Goal: Task Accomplishment & Management: Complete application form

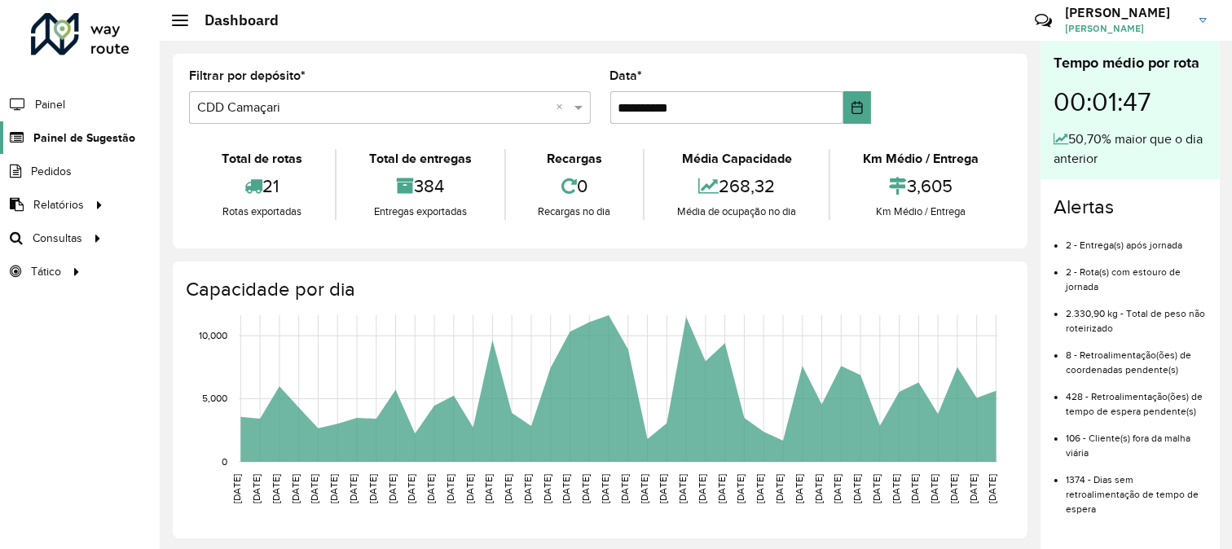
click at [104, 137] on span "Painel de Sugestão" at bounding box center [84, 138] width 102 height 17
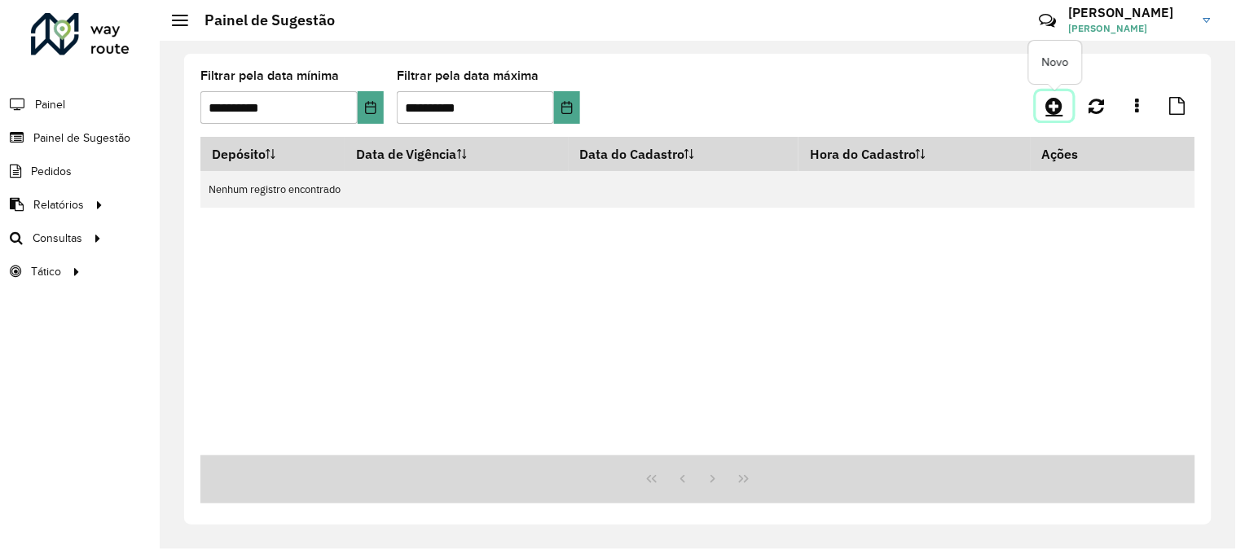
click at [1058, 117] on link at bounding box center [1055, 105] width 37 height 29
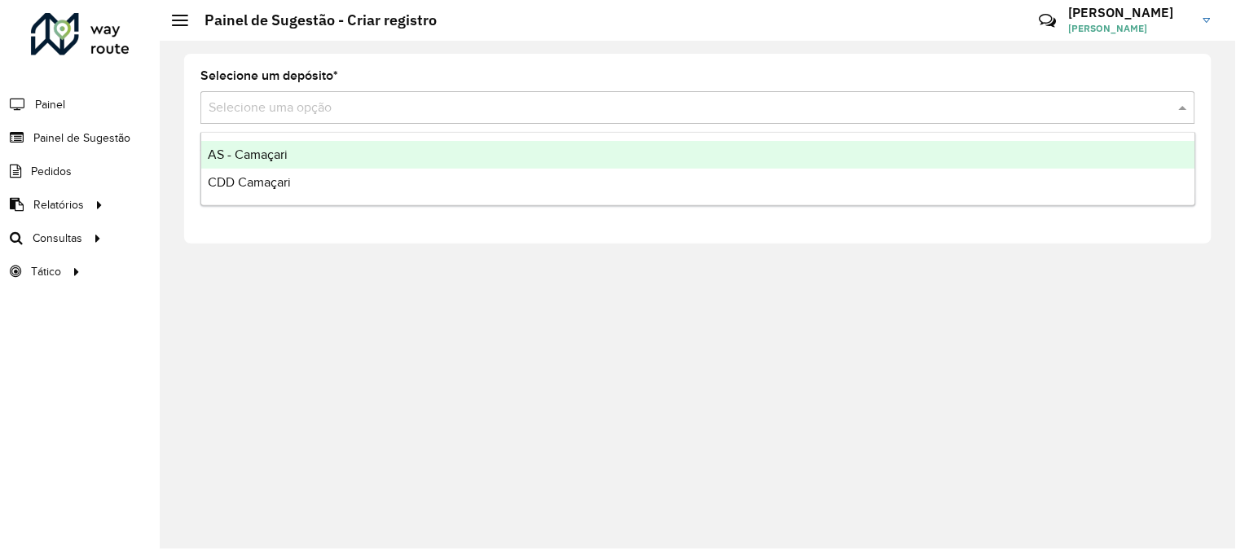
click at [380, 115] on input "text" at bounding box center [682, 109] width 946 height 20
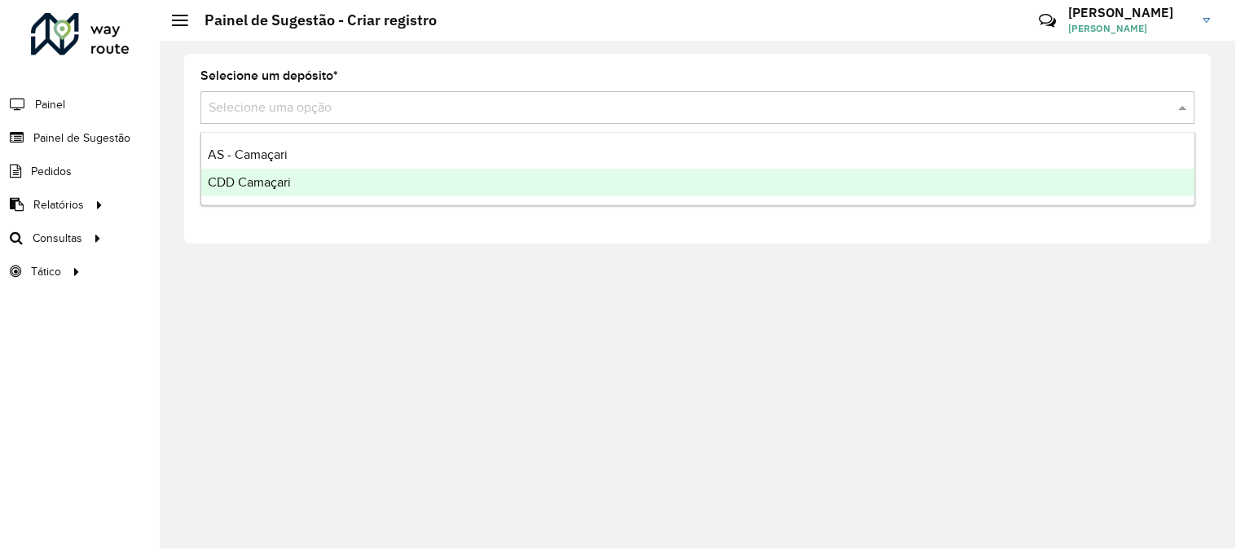
click at [298, 186] on div "CDD Camaçari" at bounding box center [698, 183] width 994 height 28
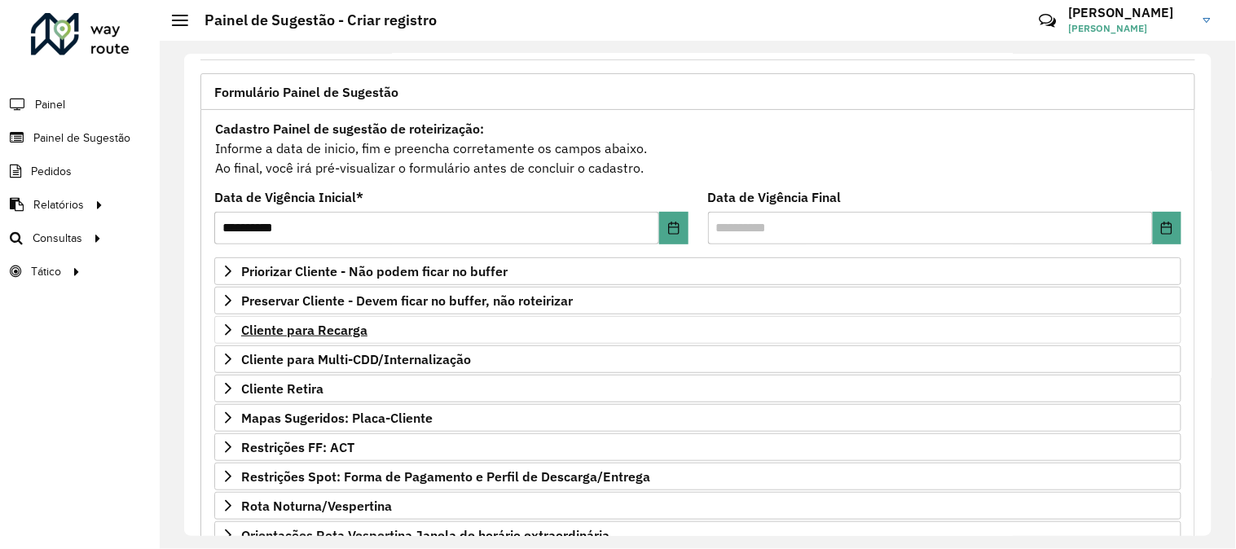
scroll to position [181, 0]
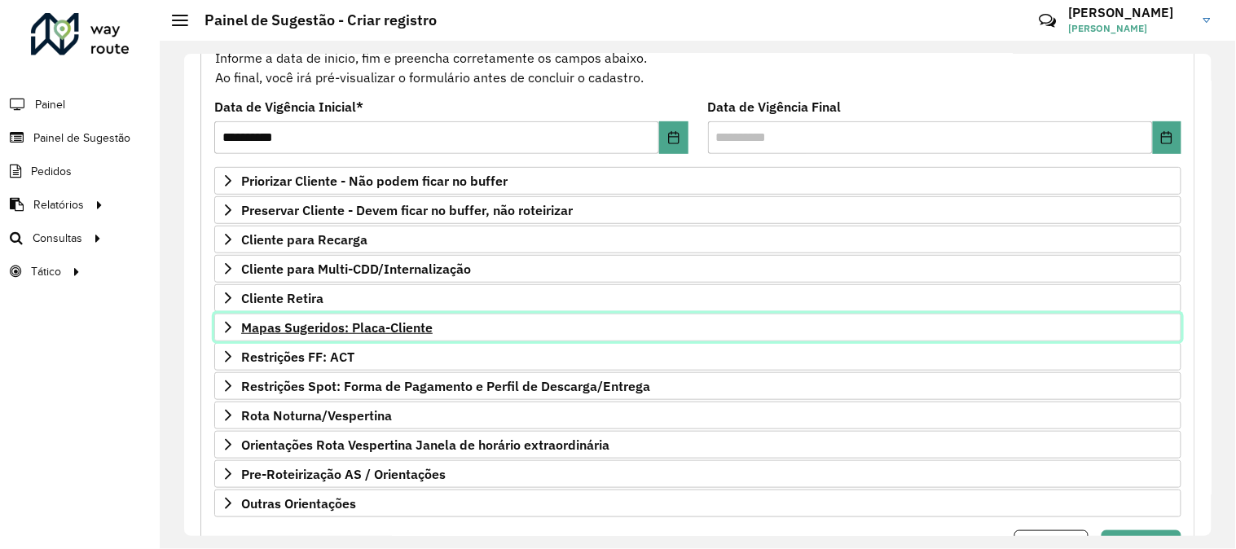
click at [406, 334] on span "Mapas Sugeridos: Placa-Cliente" at bounding box center [337, 327] width 192 height 13
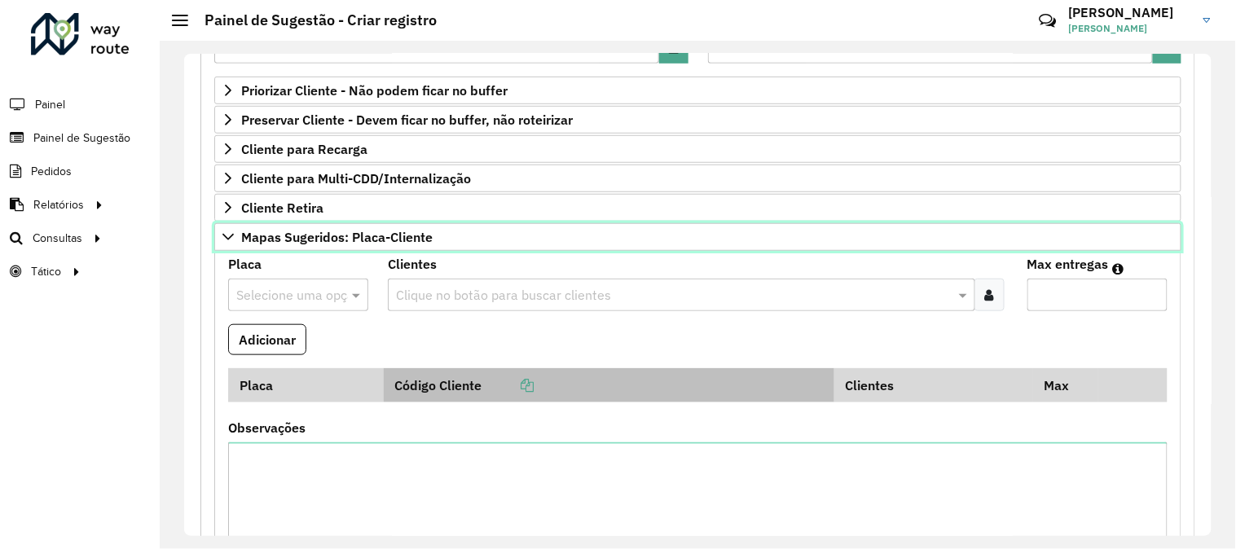
scroll to position [362, 0]
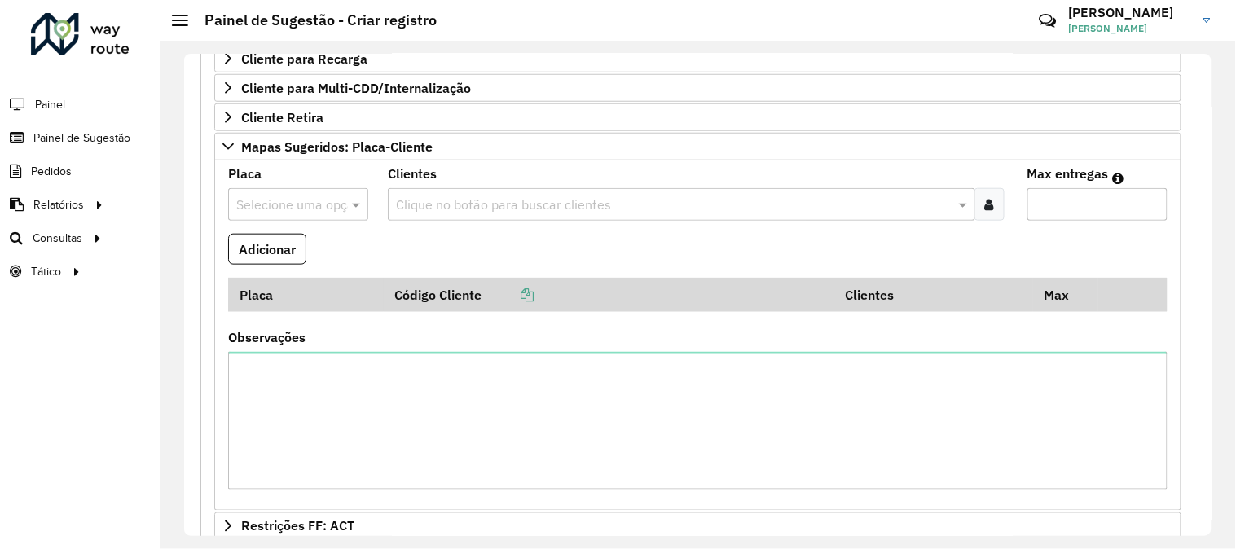
click at [447, 213] on input "text" at bounding box center [673, 206] width 563 height 20
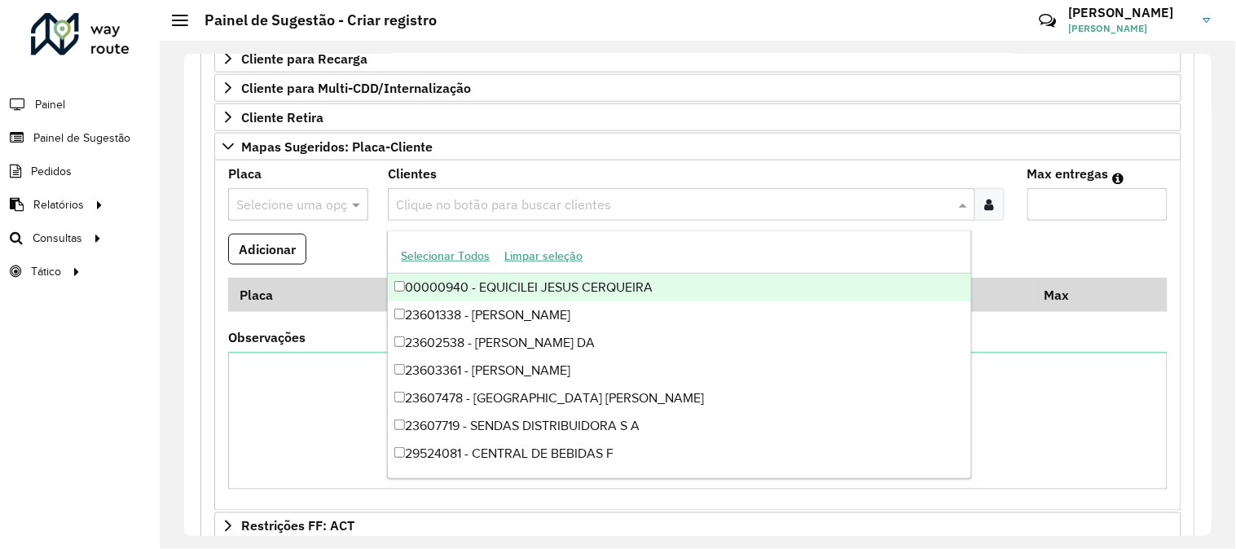
paste input "*****"
type input "*****"
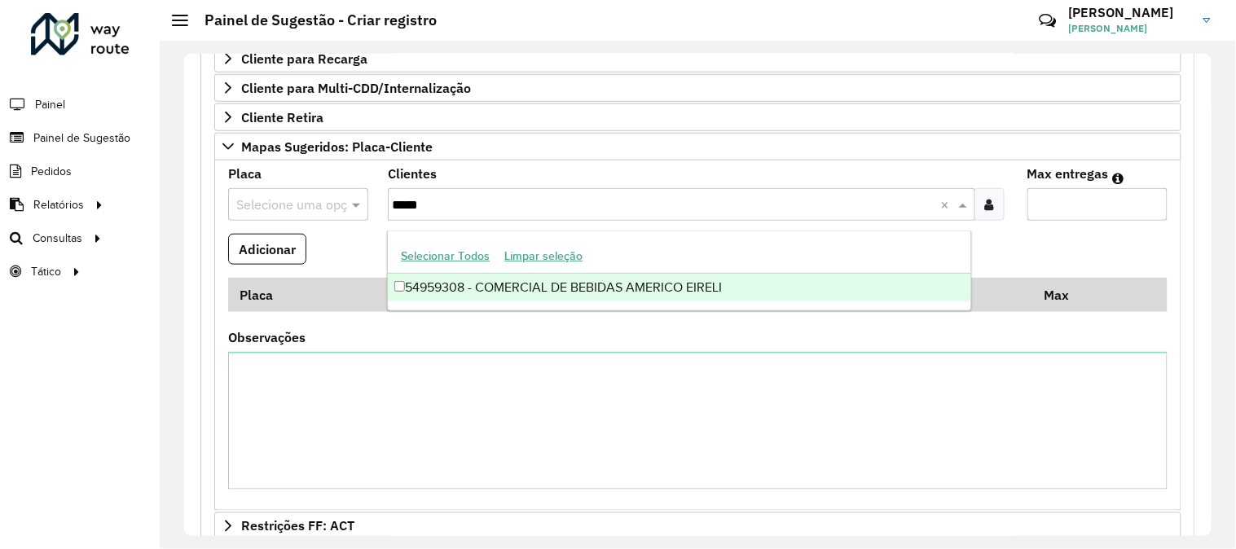
click at [502, 285] on div "54959308 - COMERCIAL DE BEBIDAS AMERICO EIRELI" at bounding box center [679, 288] width 583 height 28
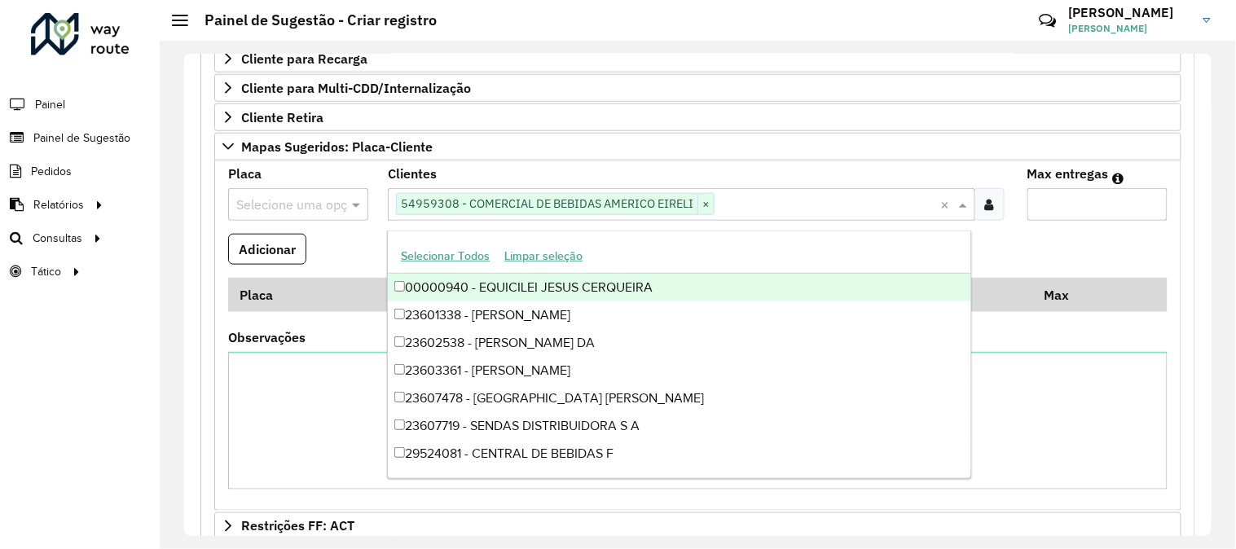
click at [1043, 206] on input "Max entregas" at bounding box center [1098, 204] width 140 height 33
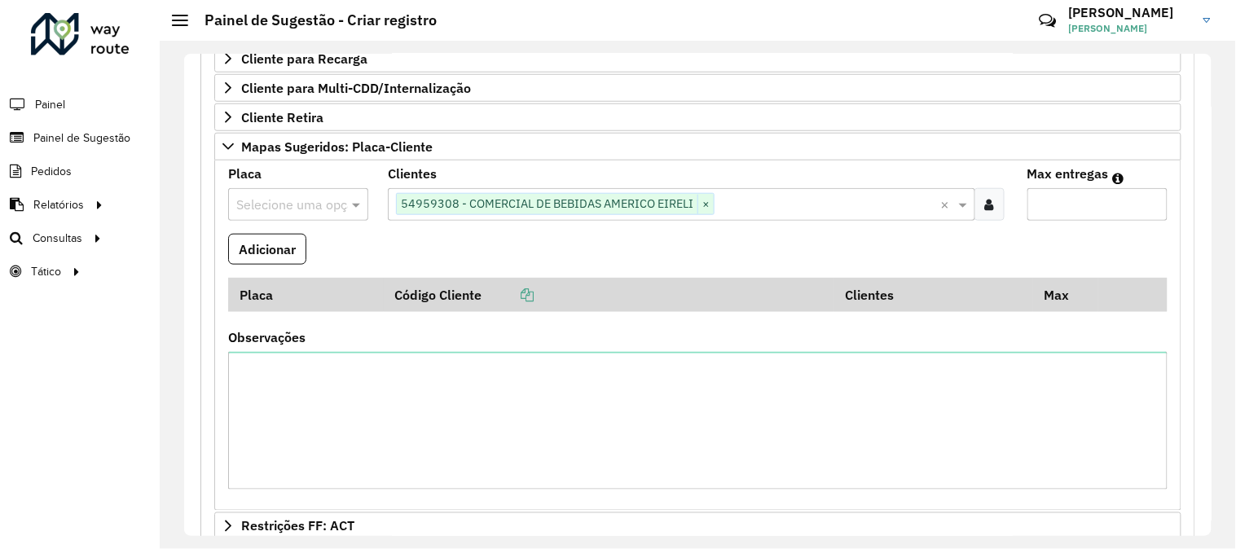
type input "*"
click at [307, 215] on input "text" at bounding box center [281, 206] width 91 height 20
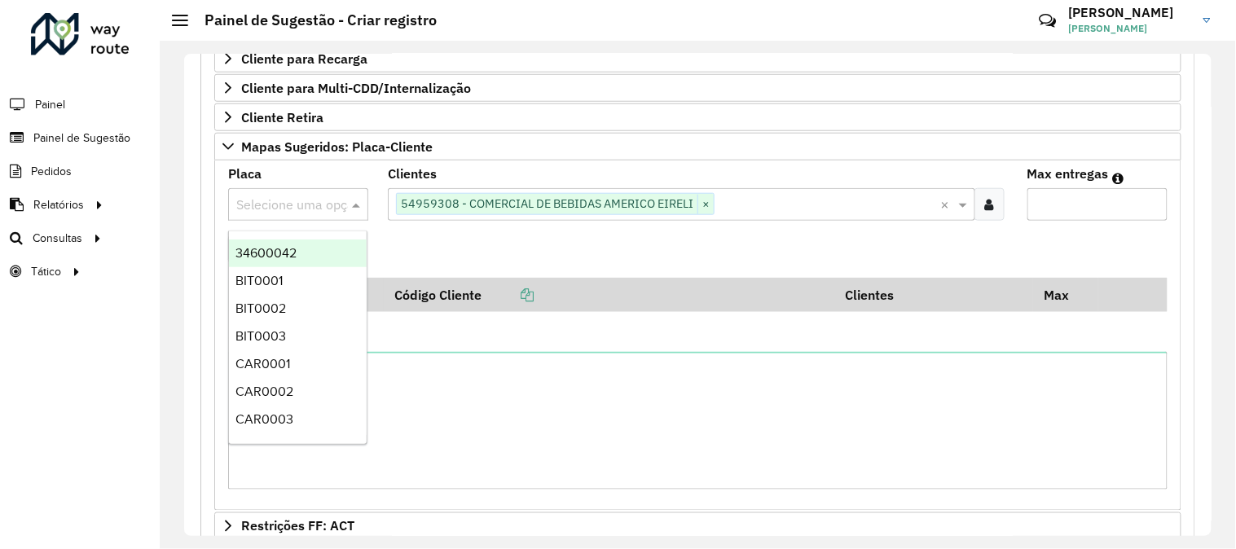
paste input "*******"
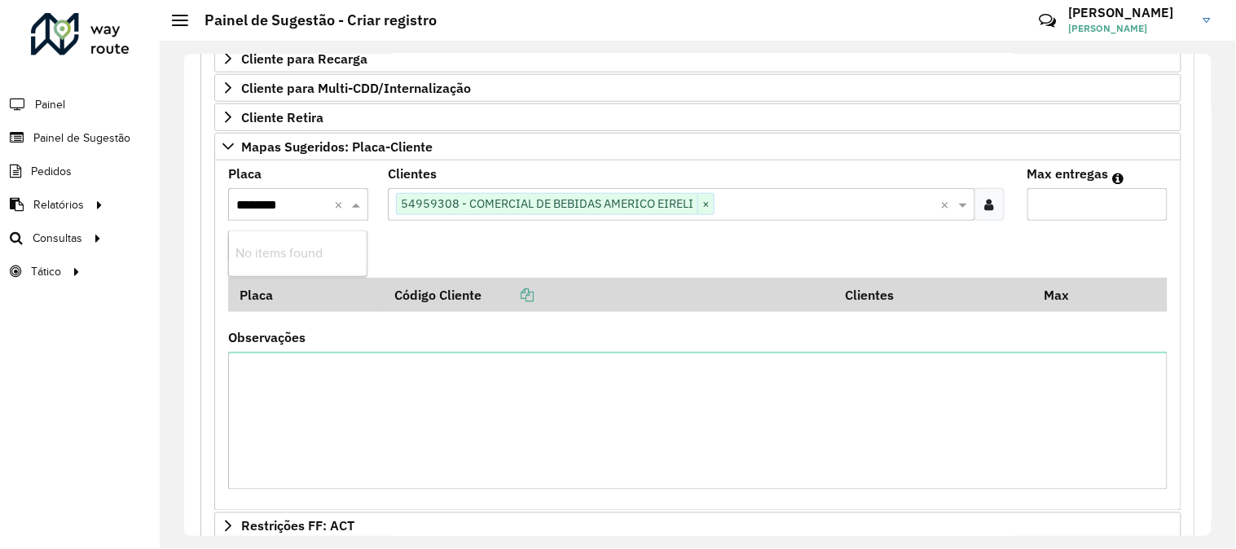
type input "*******"
click at [307, 262] on div "QRL9A41" at bounding box center [298, 254] width 138 height 28
click at [272, 258] on button "Adicionar" at bounding box center [267, 249] width 78 height 31
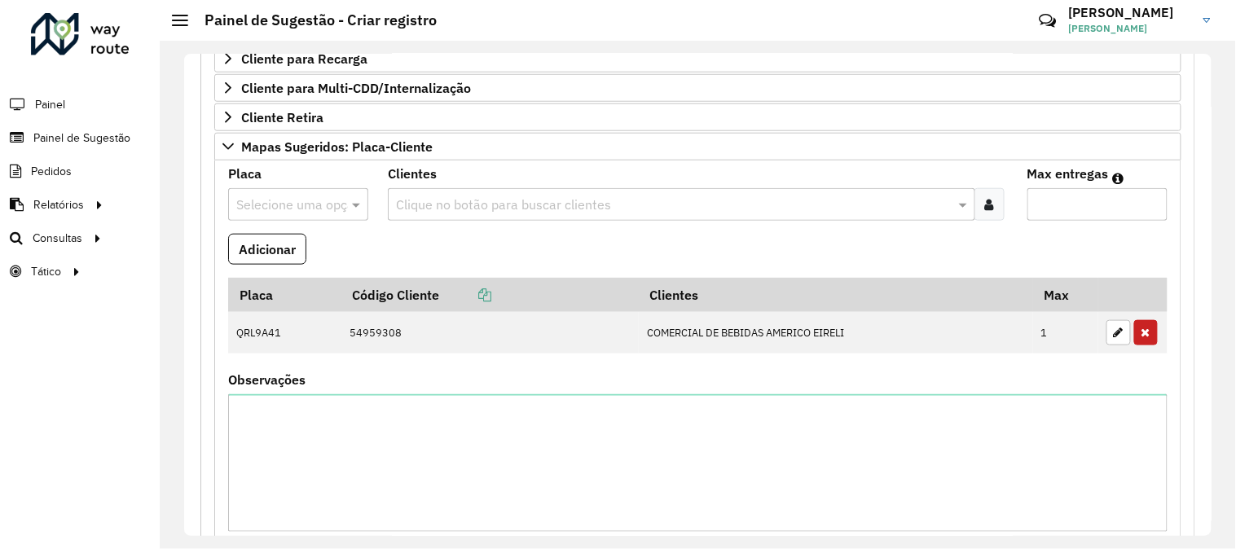
click at [304, 214] on input "text" at bounding box center [281, 206] width 91 height 20
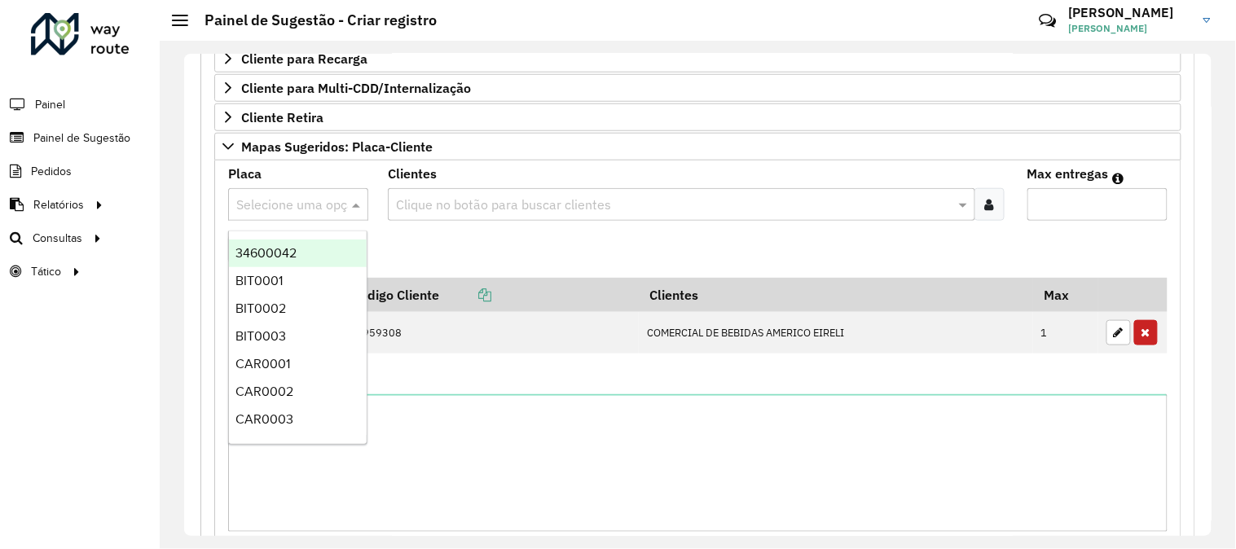
paste input "*******"
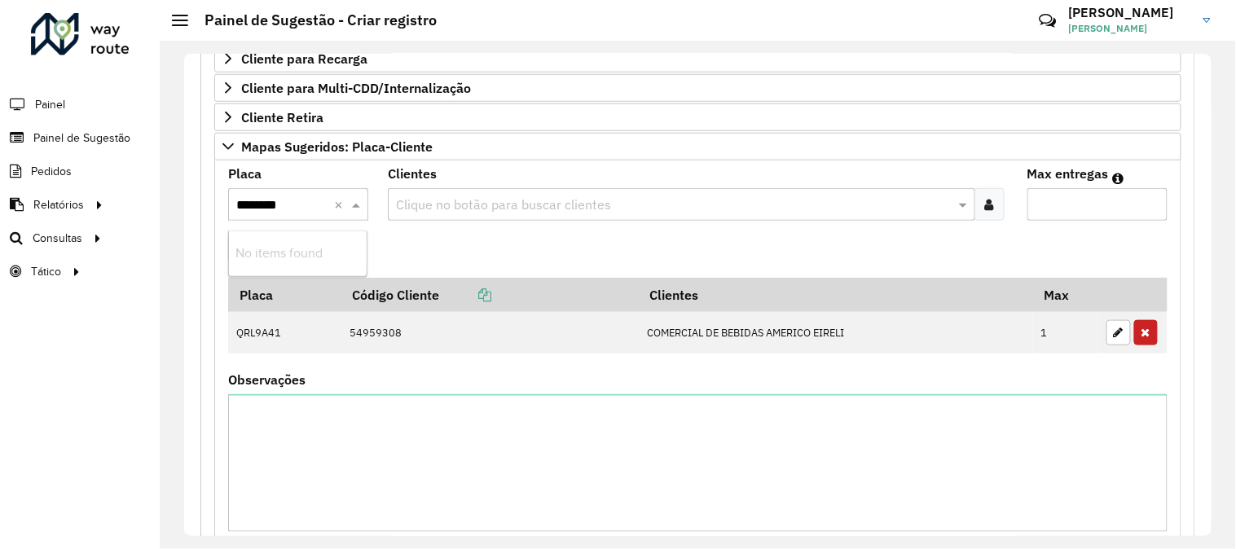
type input "*******"
click at [314, 254] on div "RQO1G22" at bounding box center [298, 254] width 138 height 28
click at [592, 200] on input "text" at bounding box center [673, 206] width 563 height 20
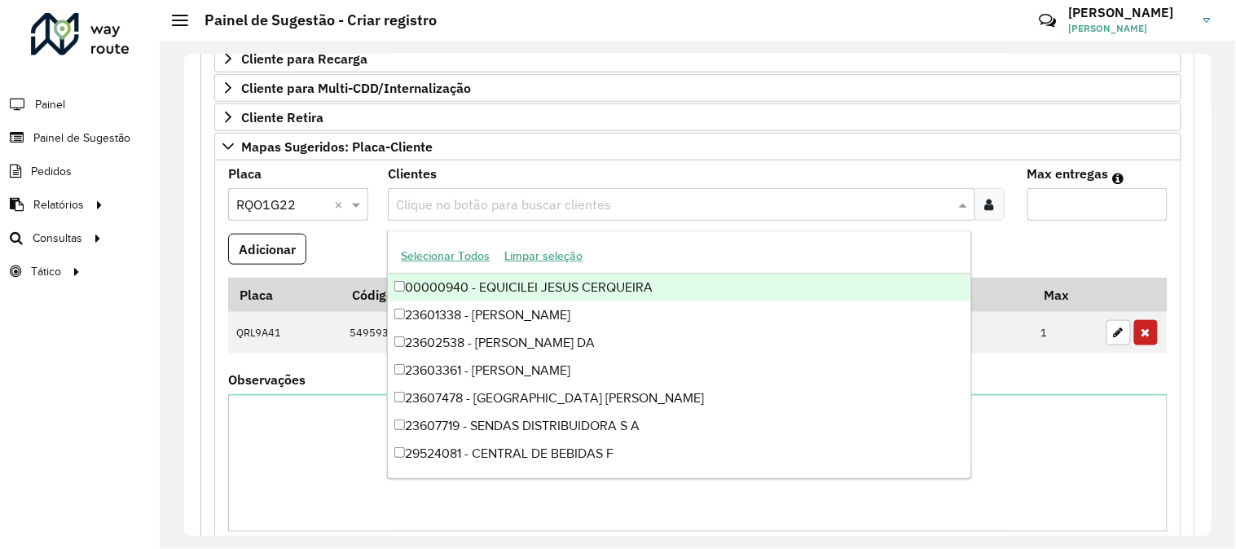
paste input "*****"
type input "*****"
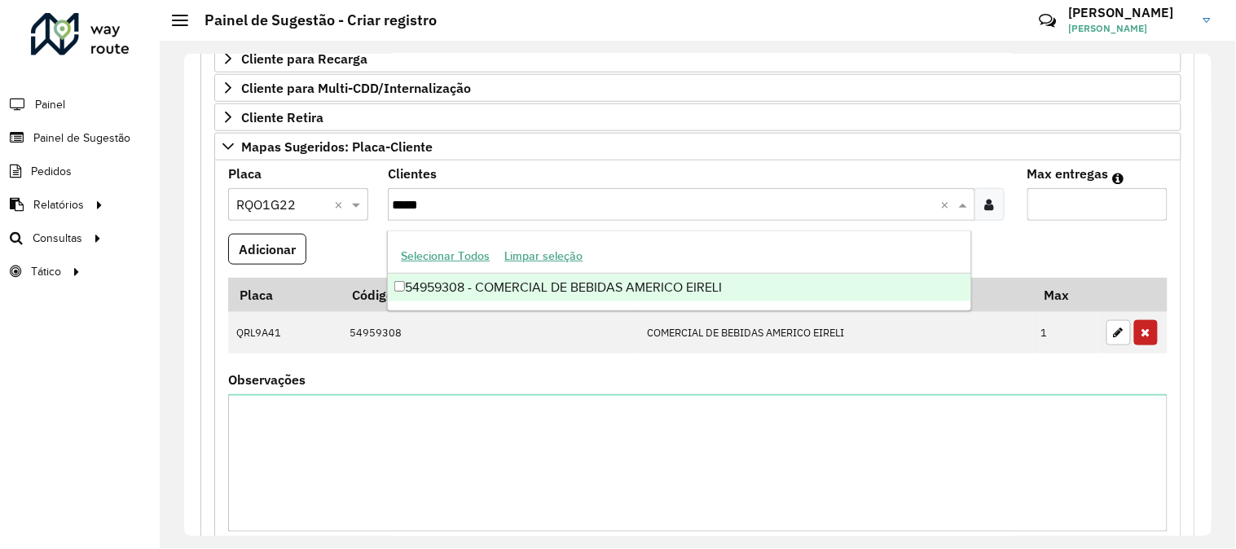
click at [566, 288] on div "54959308 - COMERCIAL DE BEBIDAS AMERICO EIRELI" at bounding box center [679, 288] width 583 height 28
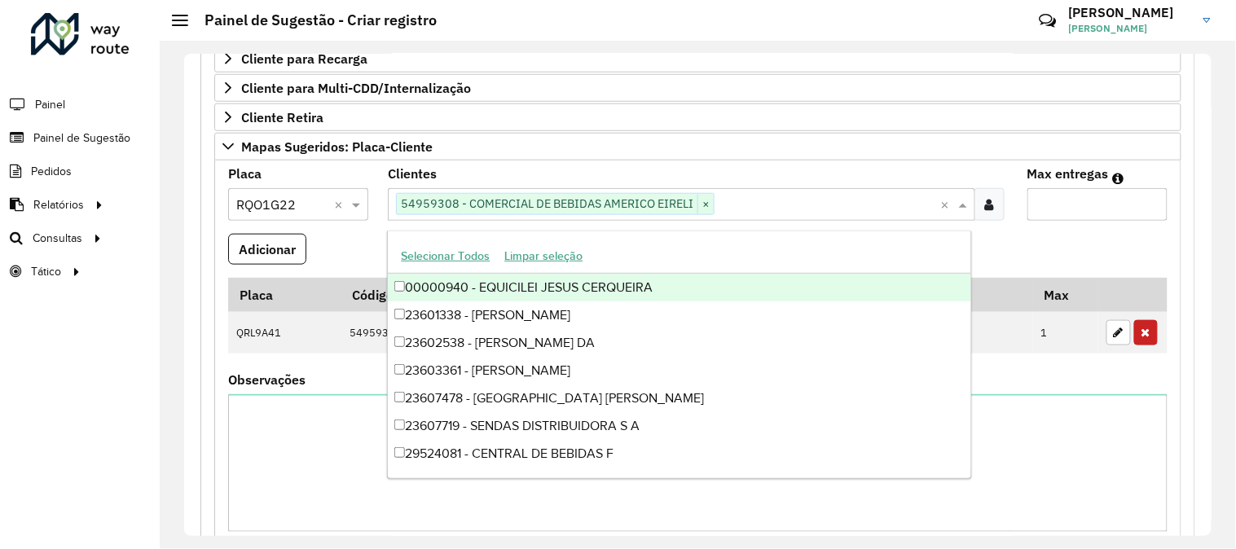
click at [1074, 206] on input "Max entregas" at bounding box center [1098, 204] width 140 height 33
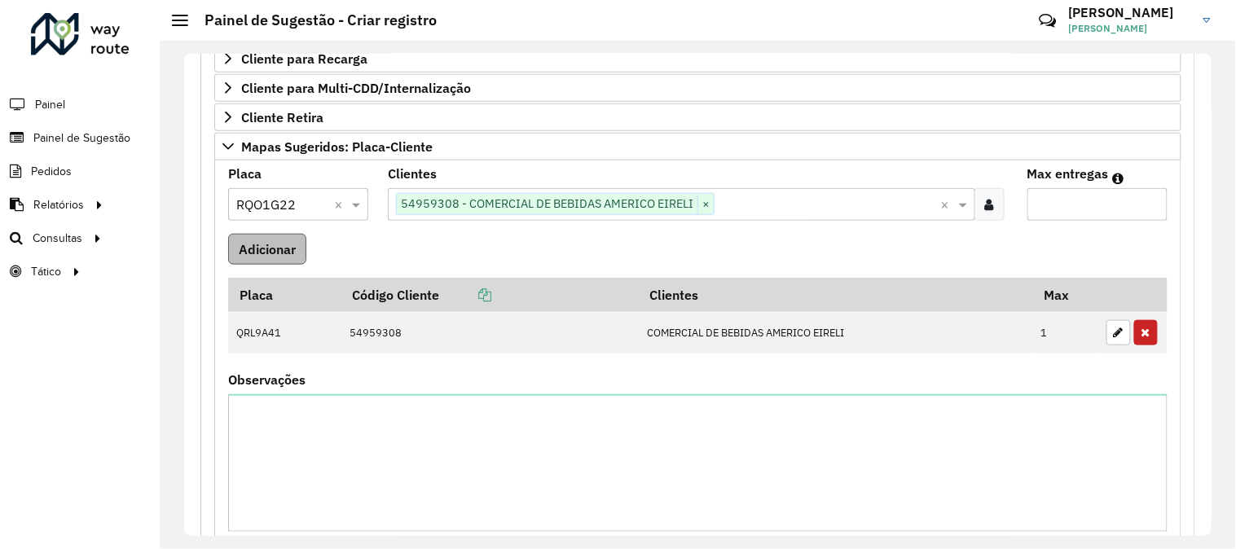
type input "*"
click at [275, 255] on button "Adicionar" at bounding box center [267, 249] width 78 height 31
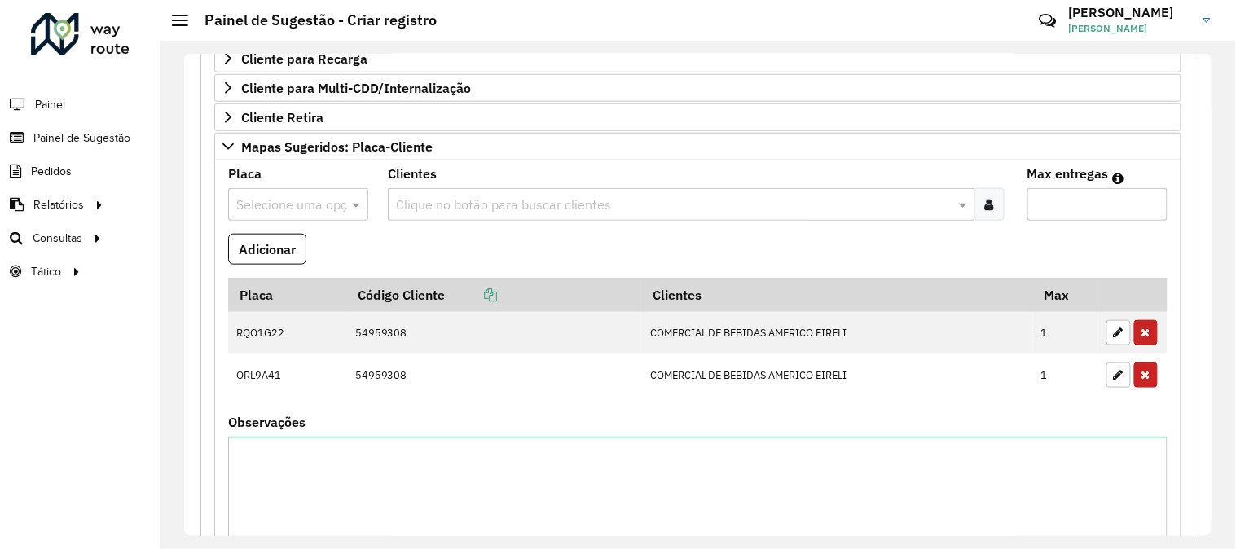
click at [321, 200] on input "text" at bounding box center [281, 206] width 91 height 20
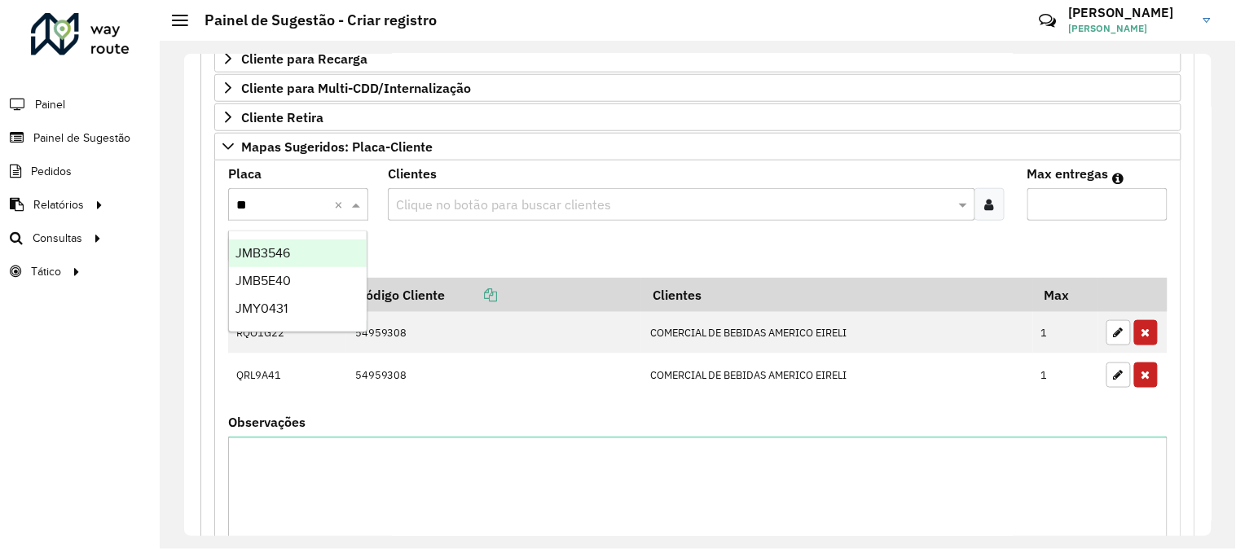
type input "***"
click at [302, 262] on div "JMY0431" at bounding box center [298, 254] width 138 height 28
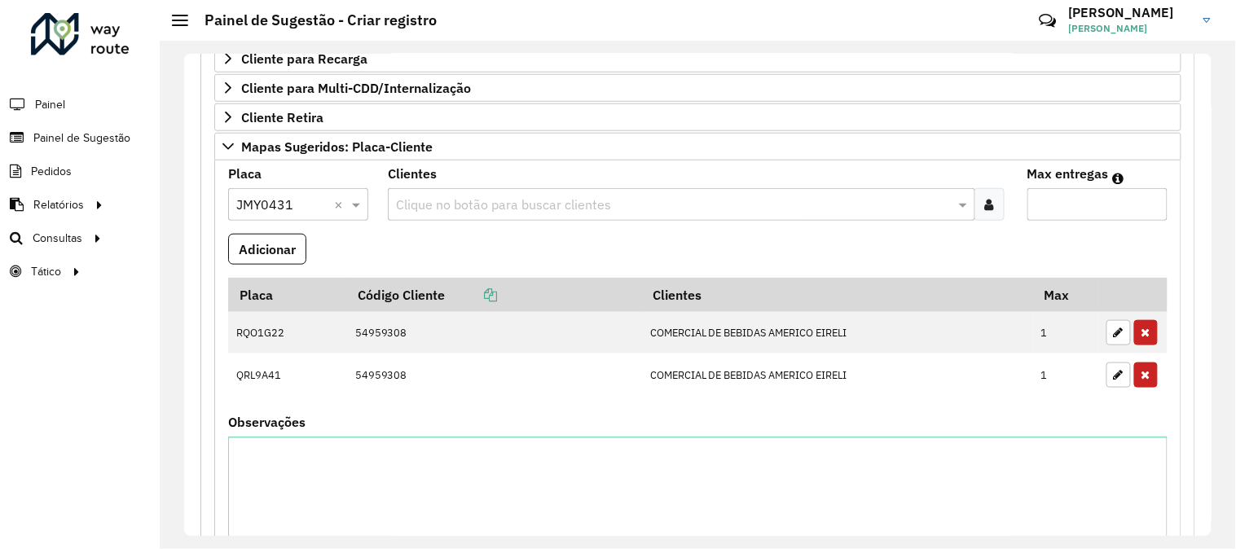
click at [465, 200] on input "text" at bounding box center [673, 206] width 563 height 20
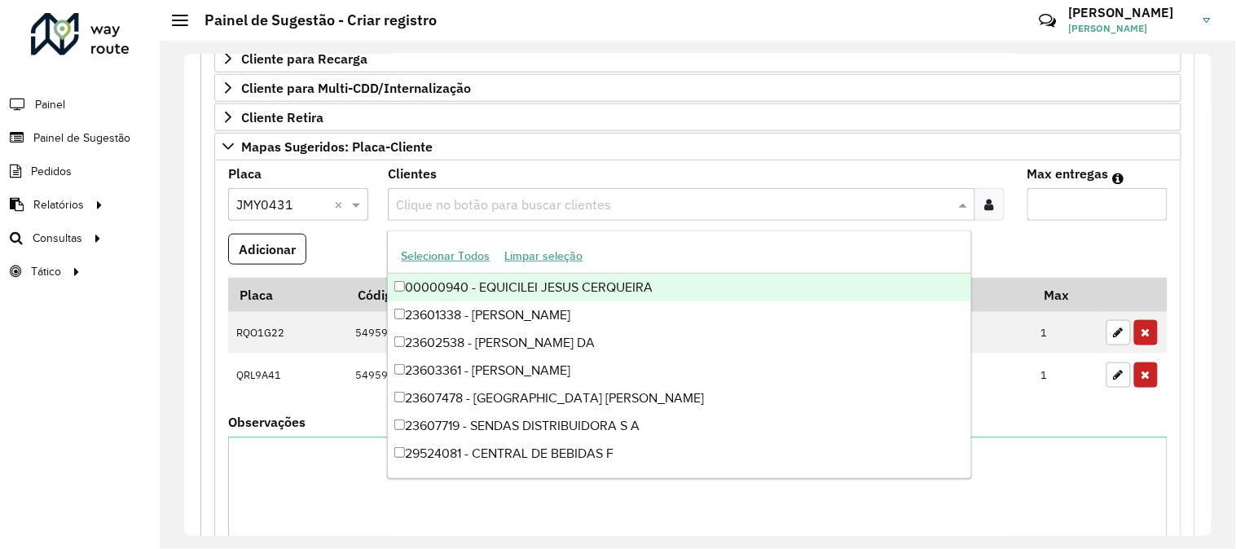
paste input "*****"
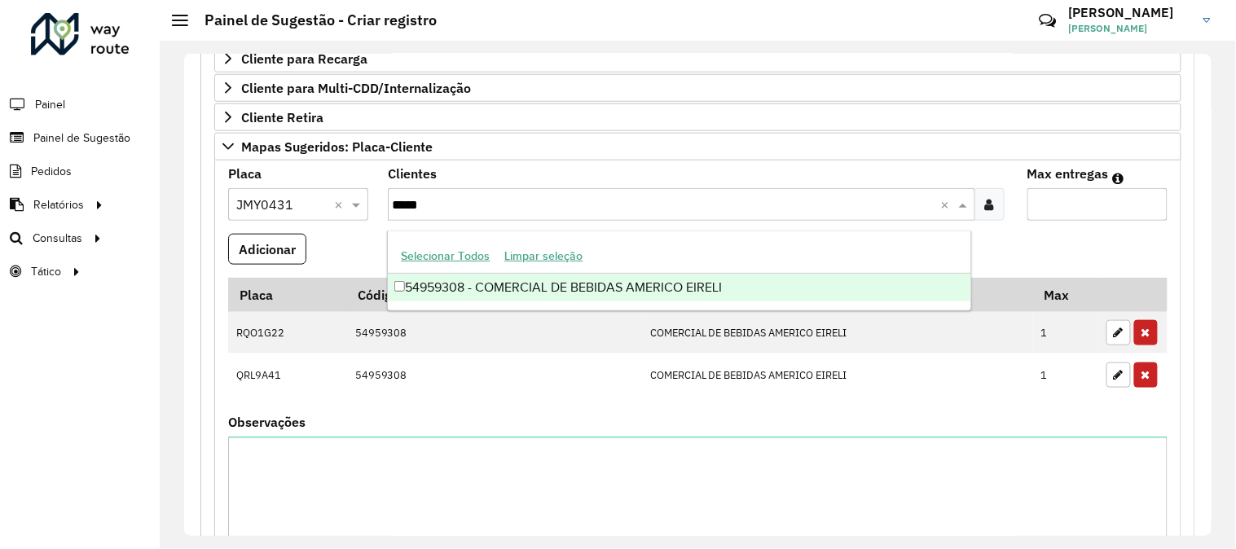
type input "*****"
drag, startPoint x: 513, startPoint y: 205, endPoint x: 330, endPoint y: 205, distance: 183.4
click at [330, 205] on formly-group "Placa Selecione uma opção × JMY0431 × Clientes Clique no botão para buscar clie…" at bounding box center [697, 378] width 959 height 420
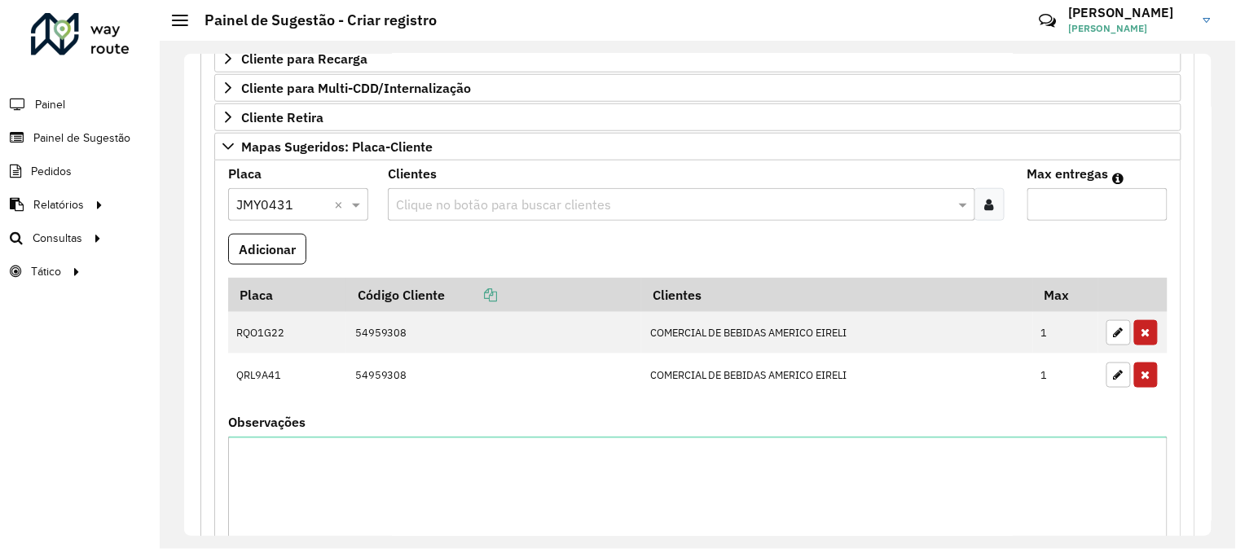
paste input "*****"
type input "*****"
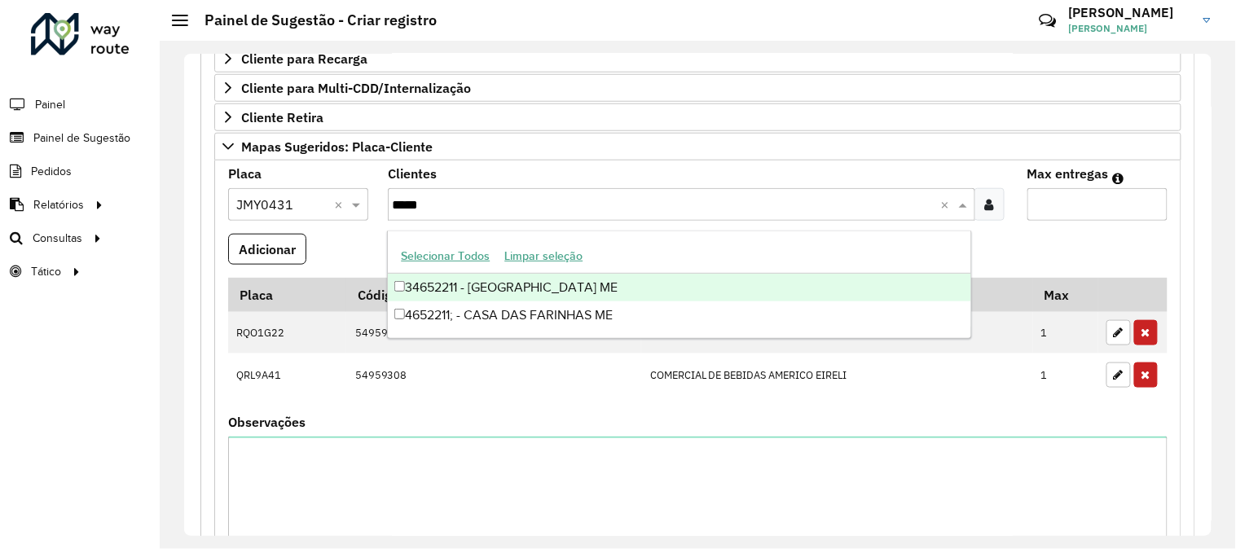
click at [427, 292] on div "34652211 - [GEOGRAPHIC_DATA] ME" at bounding box center [679, 288] width 583 height 28
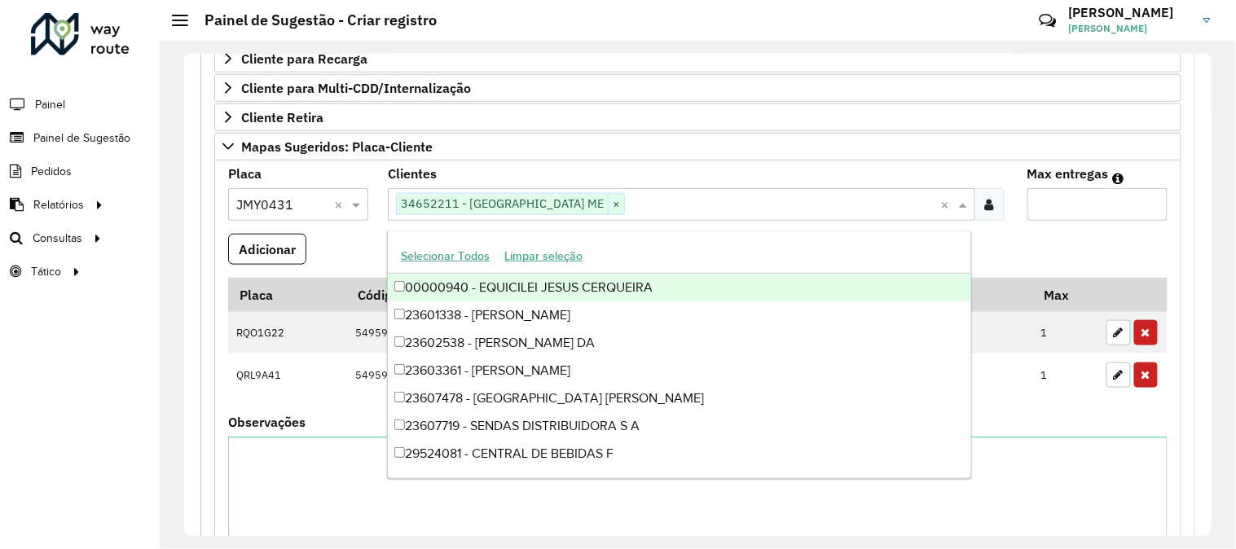
click at [1044, 208] on input "Max entregas" at bounding box center [1098, 204] width 140 height 33
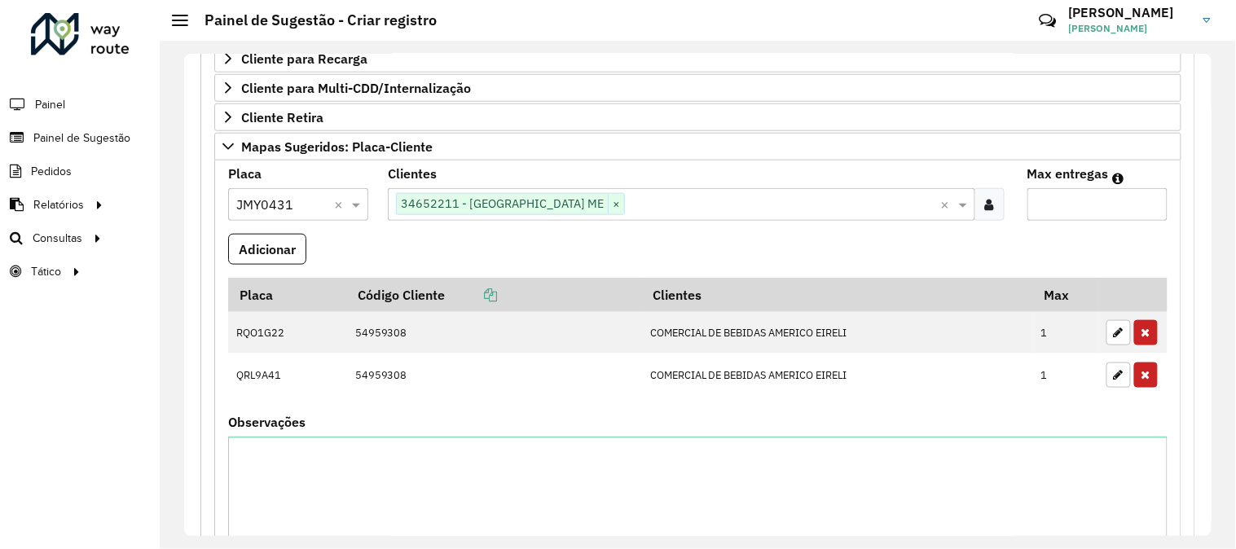
type input "*"
click at [278, 249] on button "Adicionar" at bounding box center [267, 249] width 78 height 31
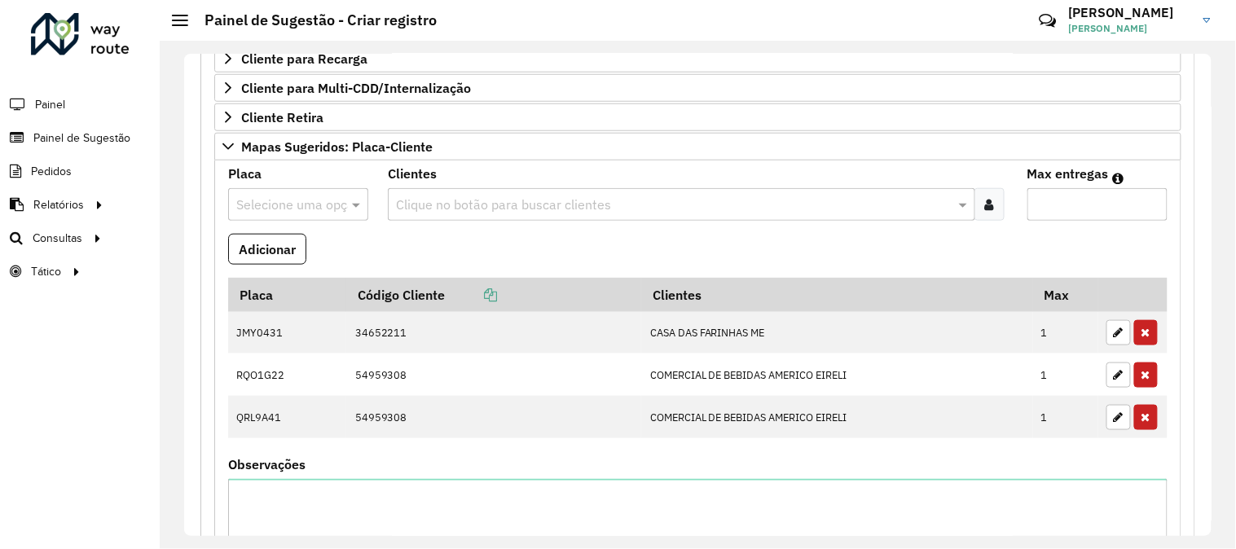
scroll to position [90, 0]
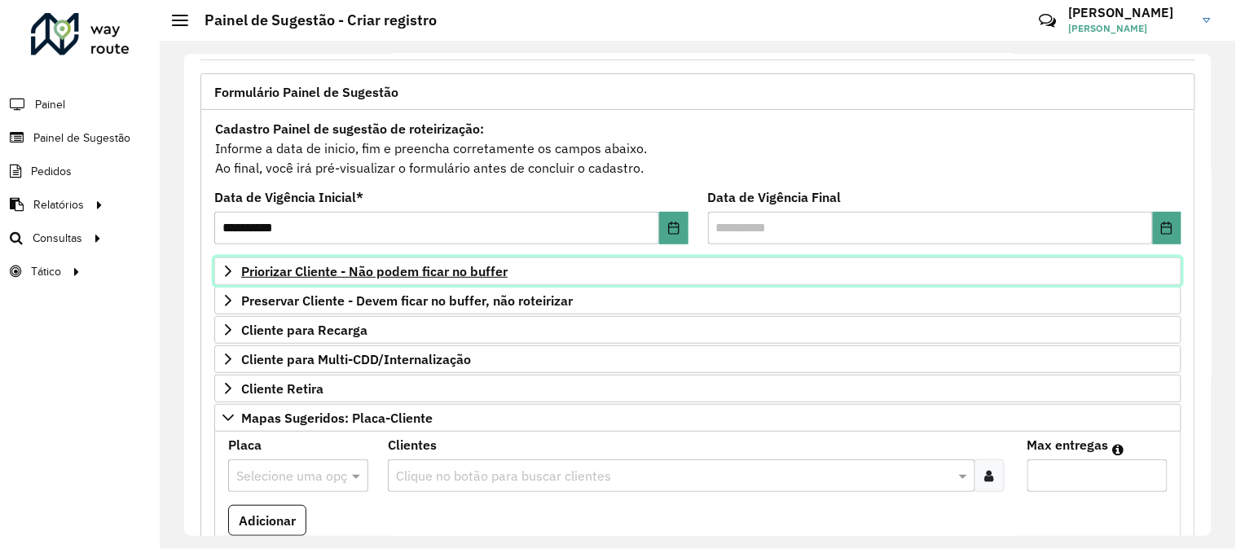
click at [319, 271] on span "Priorizar Cliente - Não podem ficar no buffer" at bounding box center [374, 271] width 266 height 13
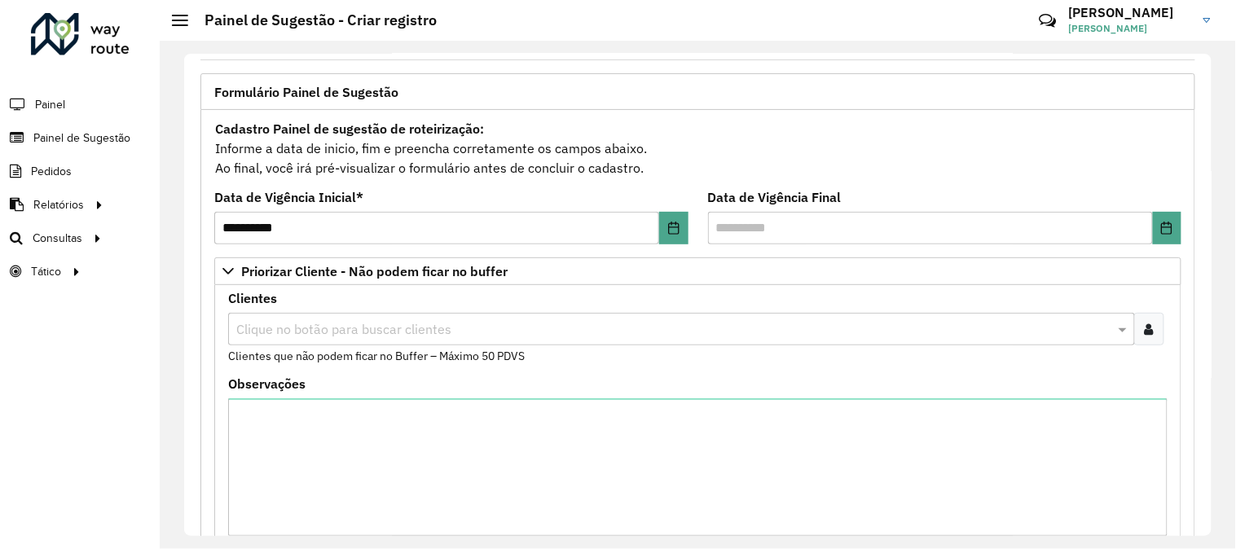
click at [1137, 323] on div at bounding box center [1149, 329] width 30 height 33
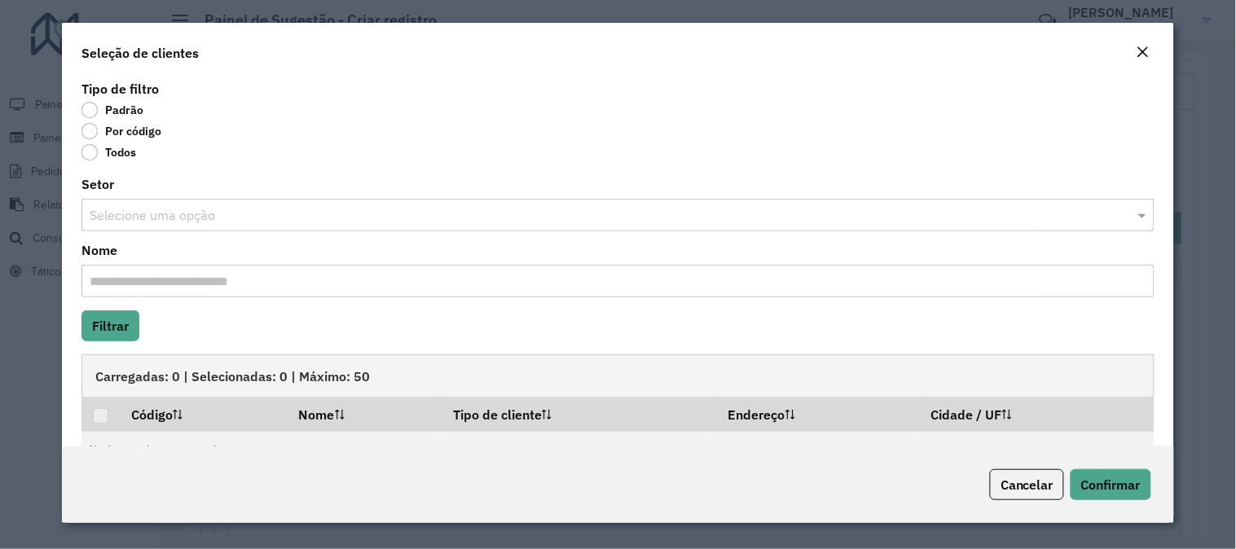
click at [93, 135] on label "Por código" at bounding box center [121, 131] width 80 height 16
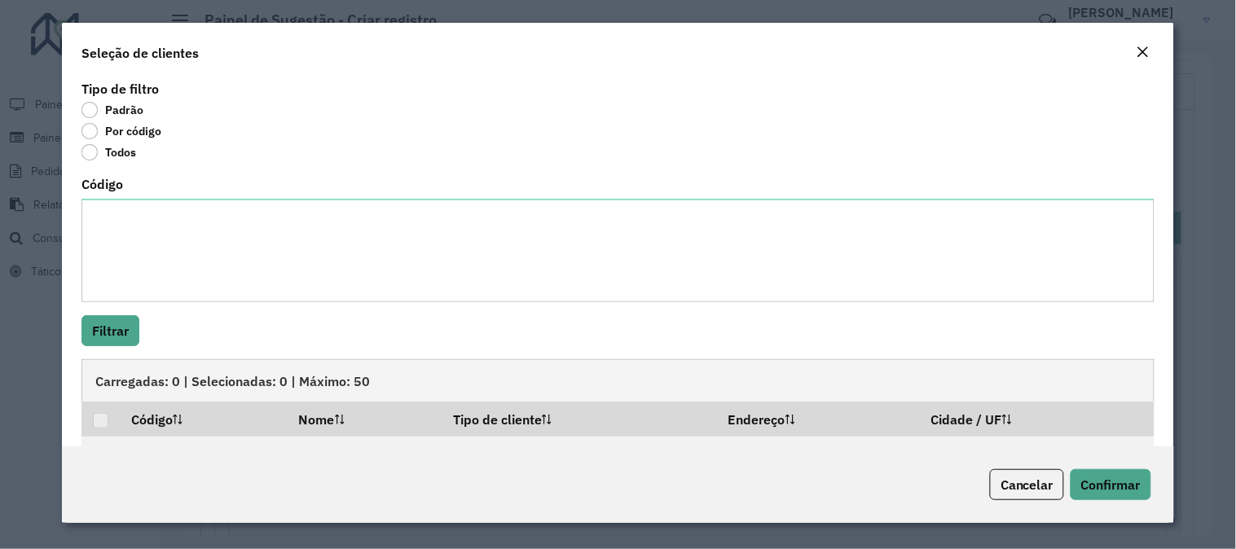
scroll to position [46, 0]
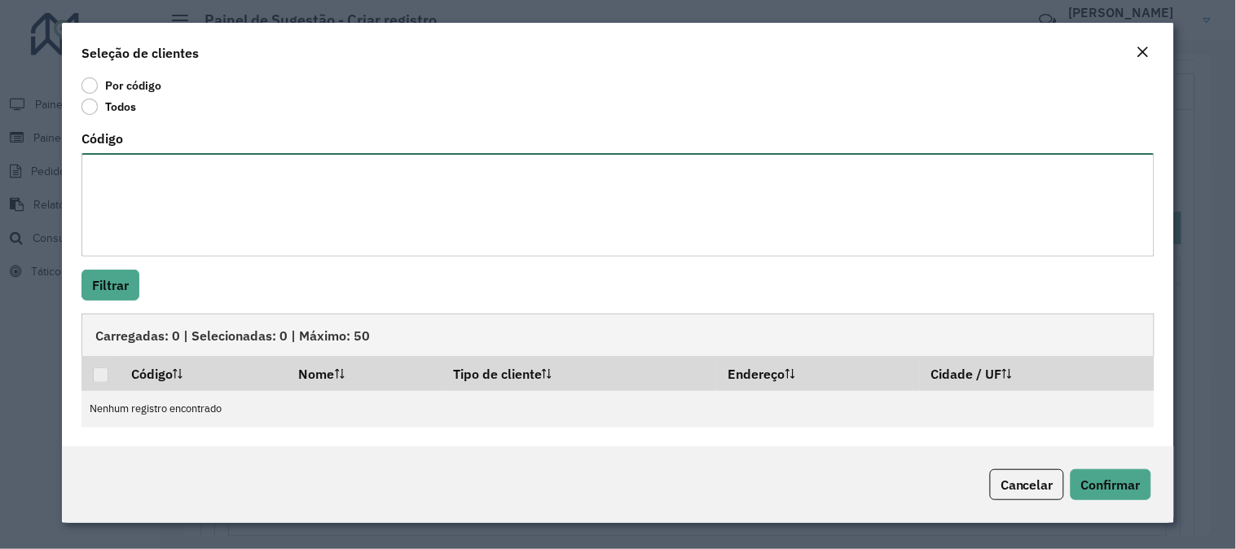
click at [194, 194] on textarea "Código" at bounding box center [617, 205] width 1073 height 104
paste textarea "******** ******** ******** ******** ******** ******** ******** ******** *******…"
type textarea "******** ******** ******** ******** ******** ******** ******** ******** *******…"
click at [131, 280] on button "Filtrar" at bounding box center [110, 285] width 58 height 31
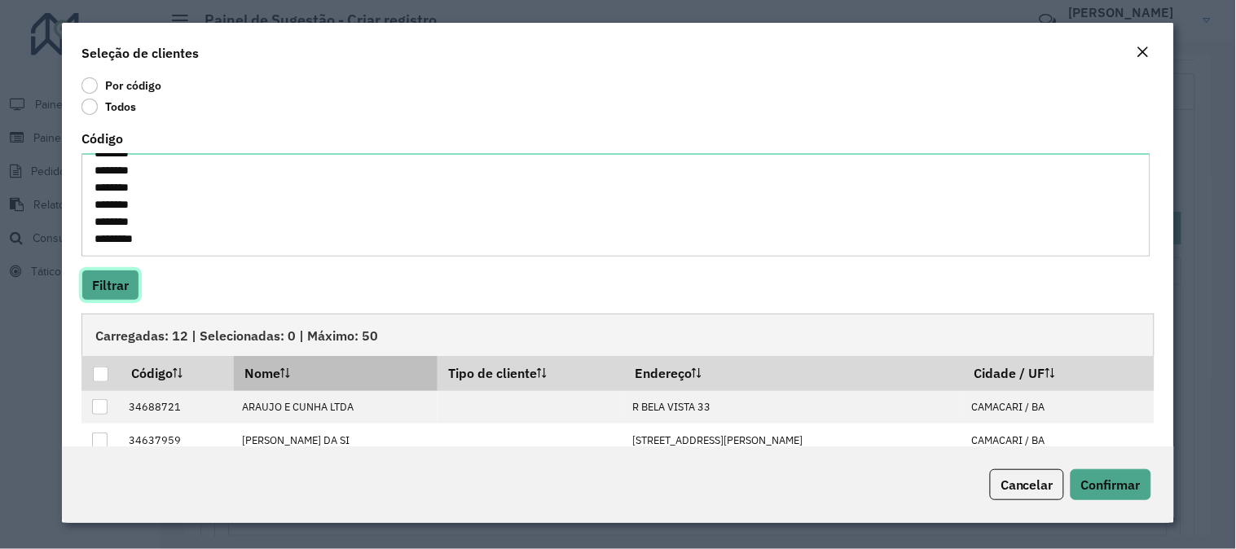
scroll to position [136, 0]
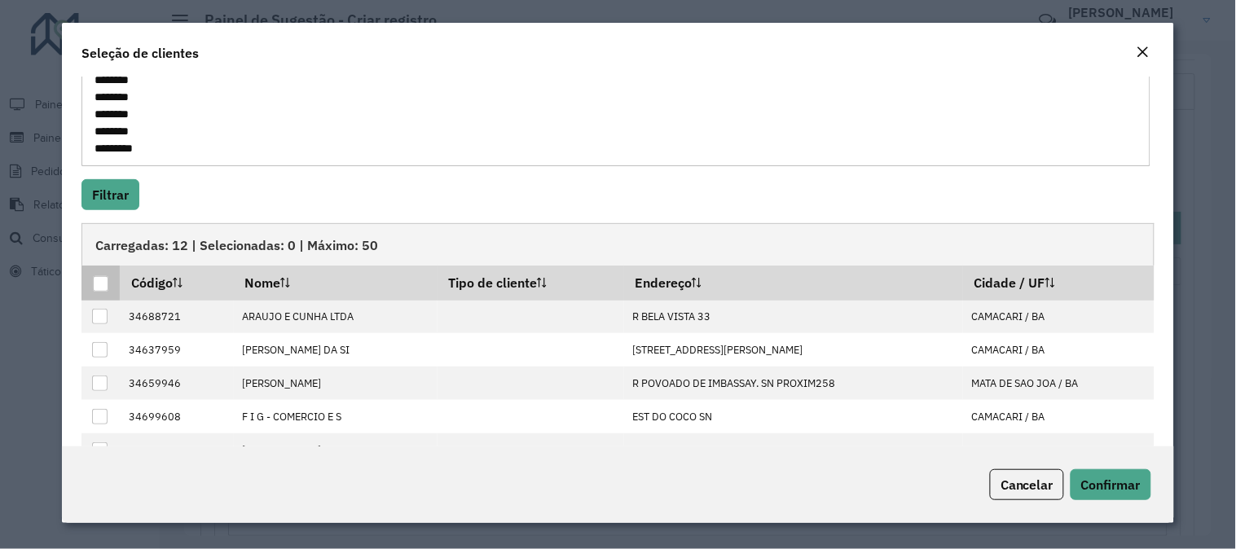
click at [100, 288] on div at bounding box center [100, 283] width 15 height 15
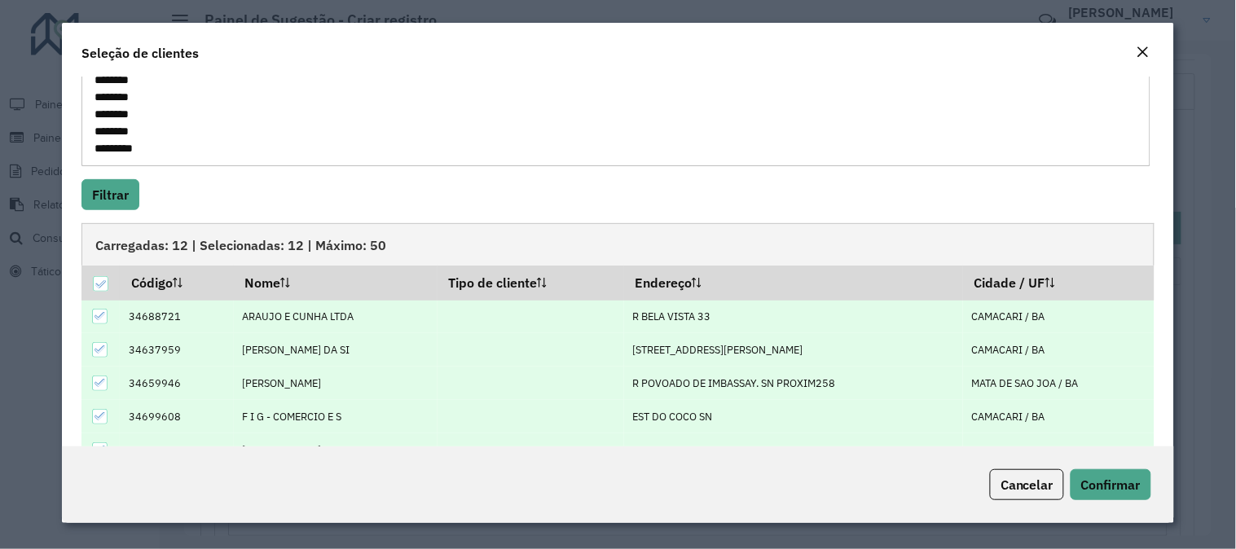
scroll to position [226, 0]
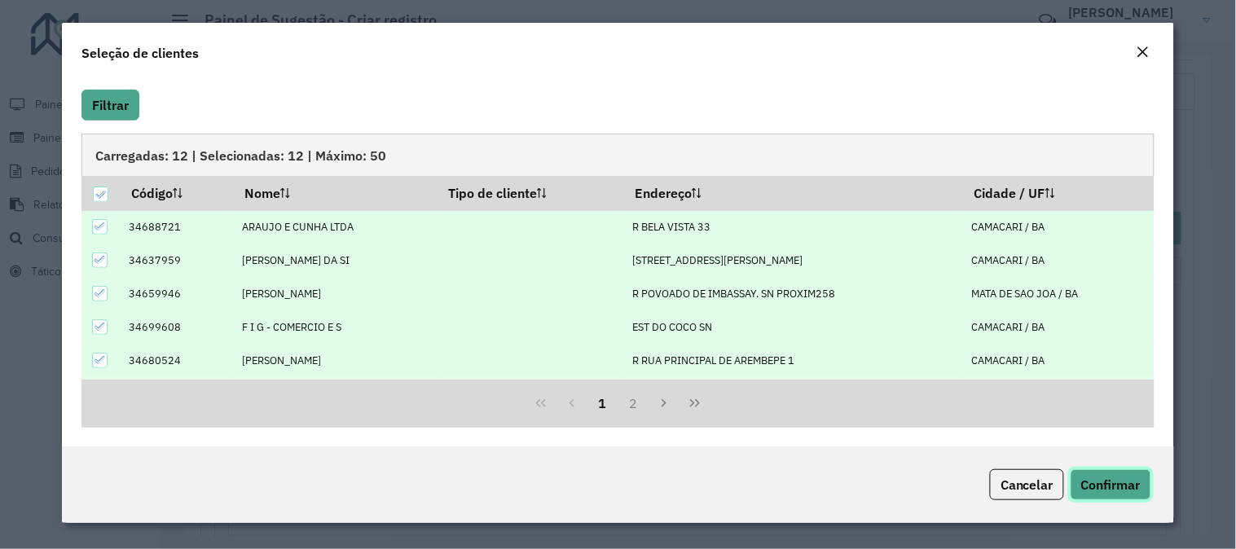
click at [1101, 477] on span "Confirmar" at bounding box center [1110, 485] width 59 height 16
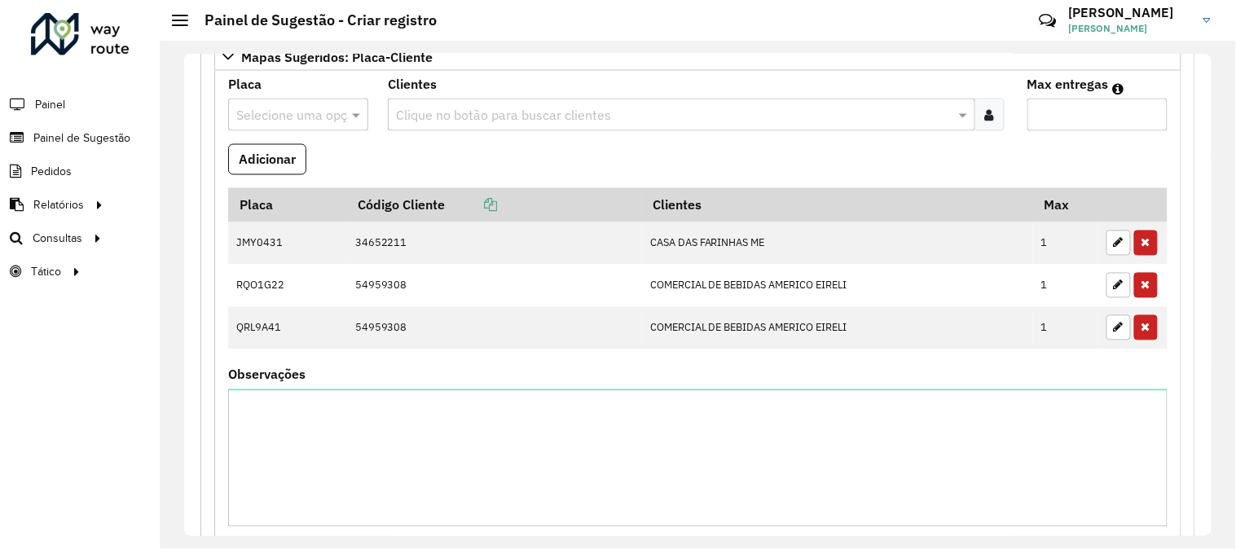
scroll to position [1017, 0]
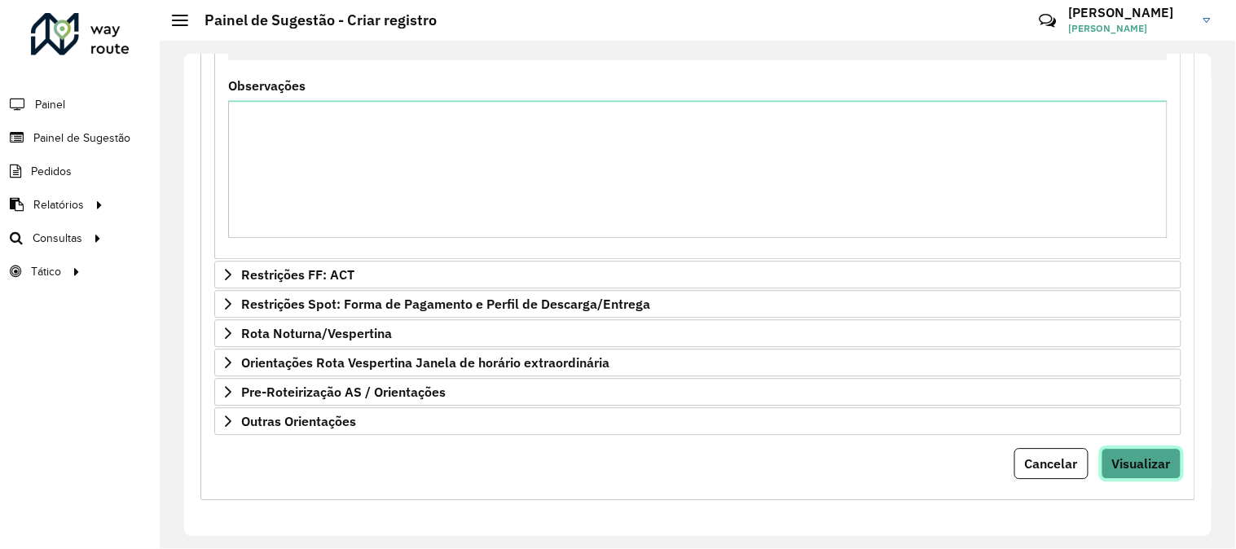
click at [1156, 467] on span "Visualizar" at bounding box center [1141, 464] width 59 height 16
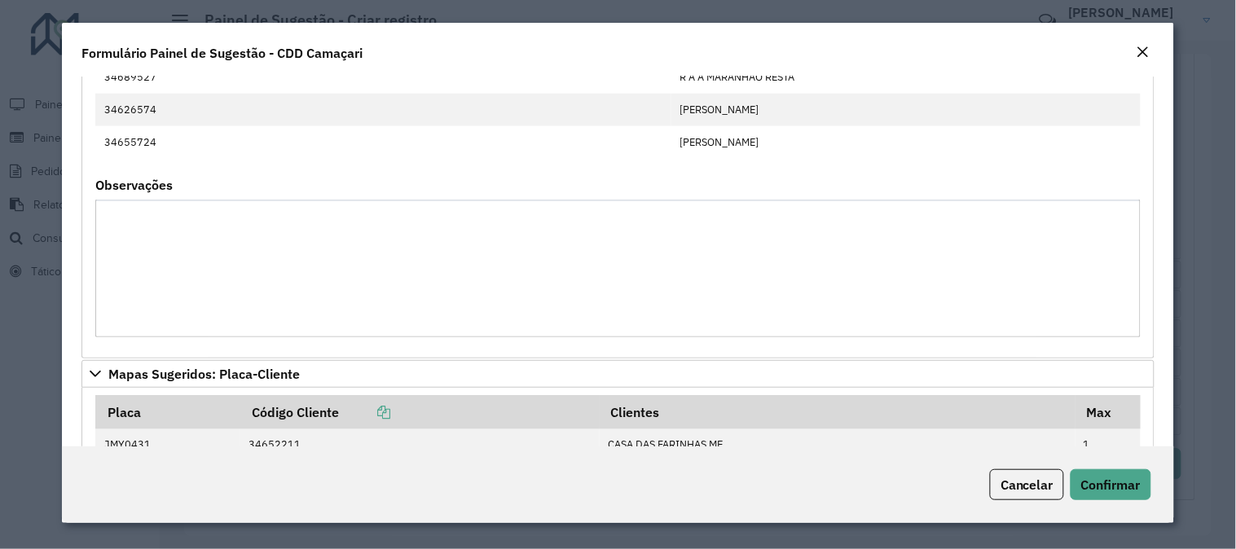
scroll to position [755, 0]
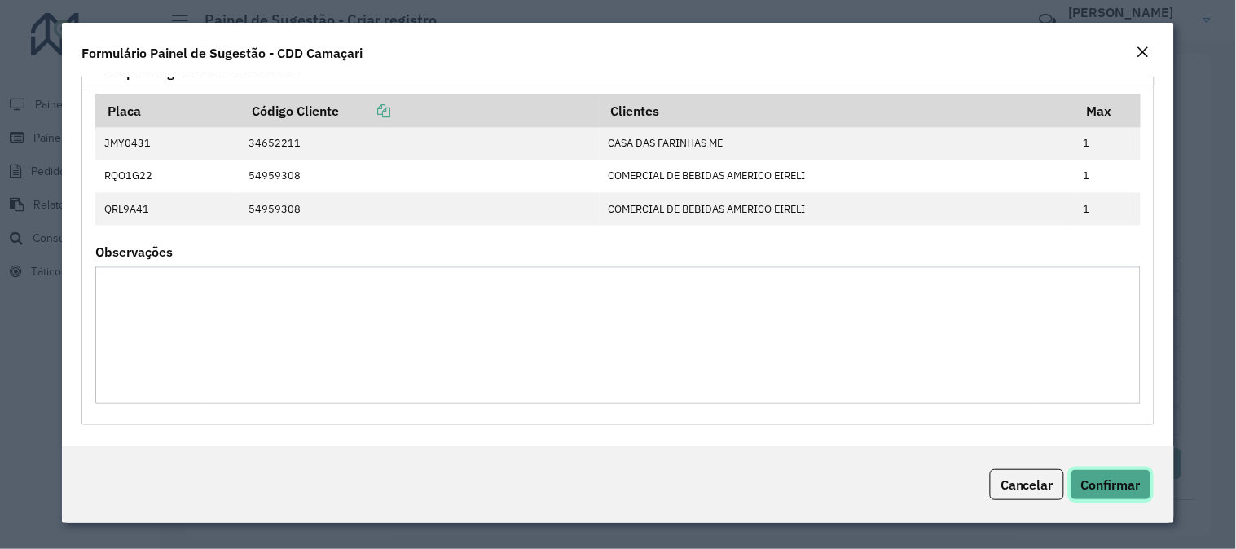
click at [1127, 486] on span "Confirmar" at bounding box center [1110, 485] width 59 height 16
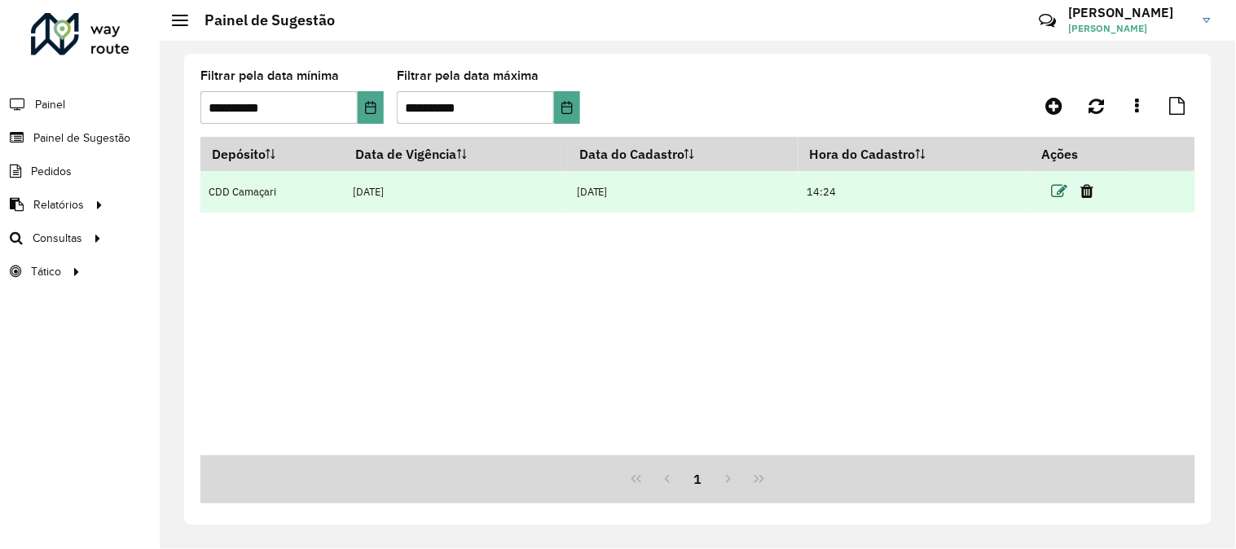
click at [1055, 186] on icon at bounding box center [1060, 191] width 16 height 16
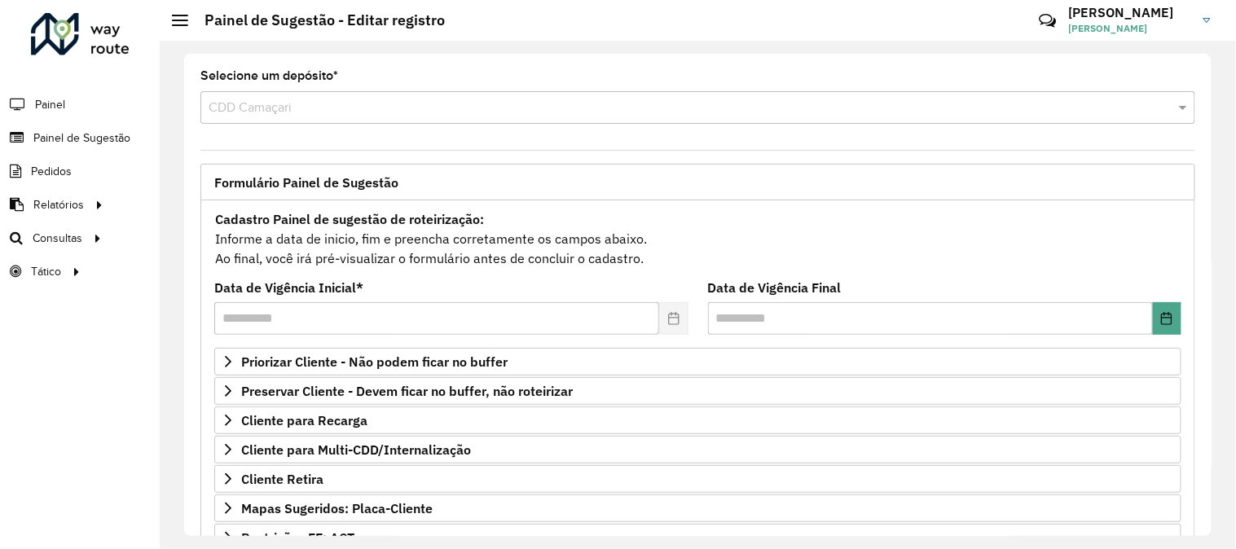
scroll to position [265, 0]
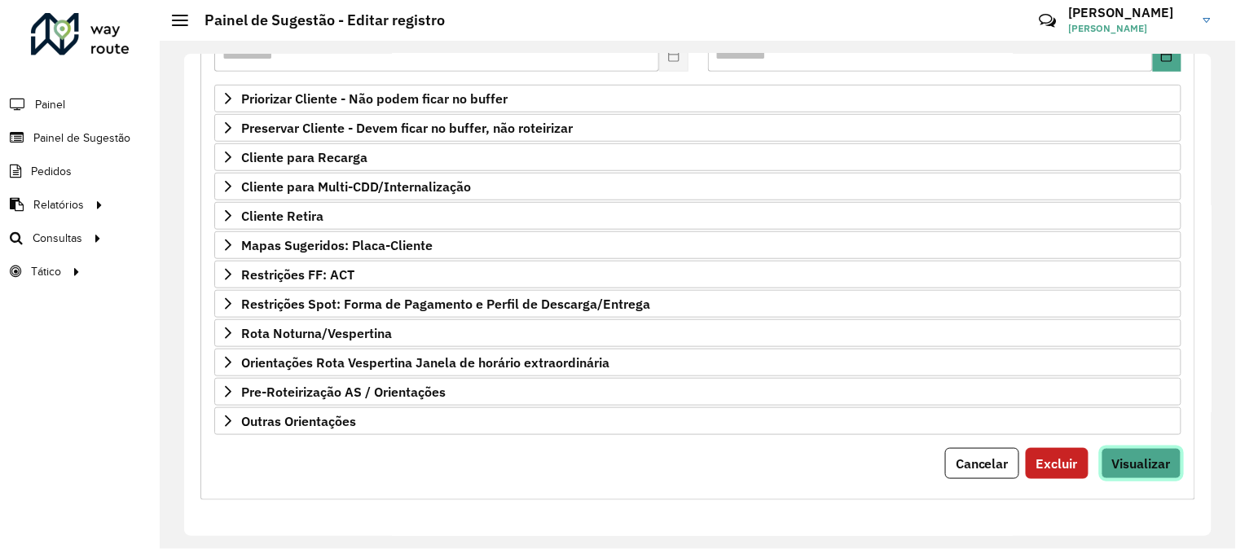
click at [1170, 460] on button "Visualizar" at bounding box center [1142, 463] width 80 height 31
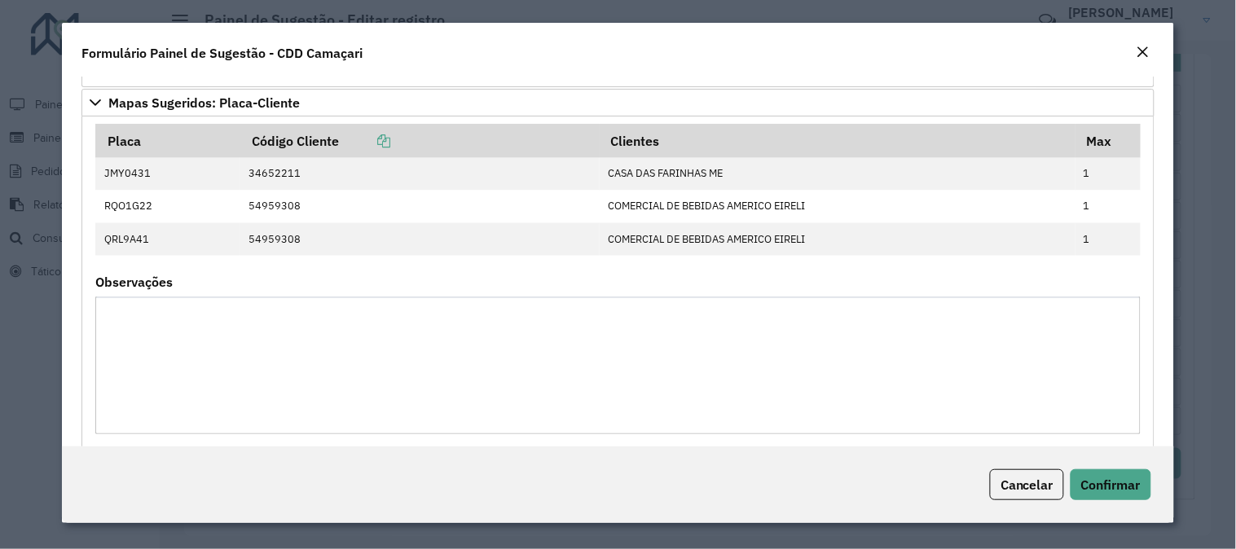
scroll to position [633, 0]
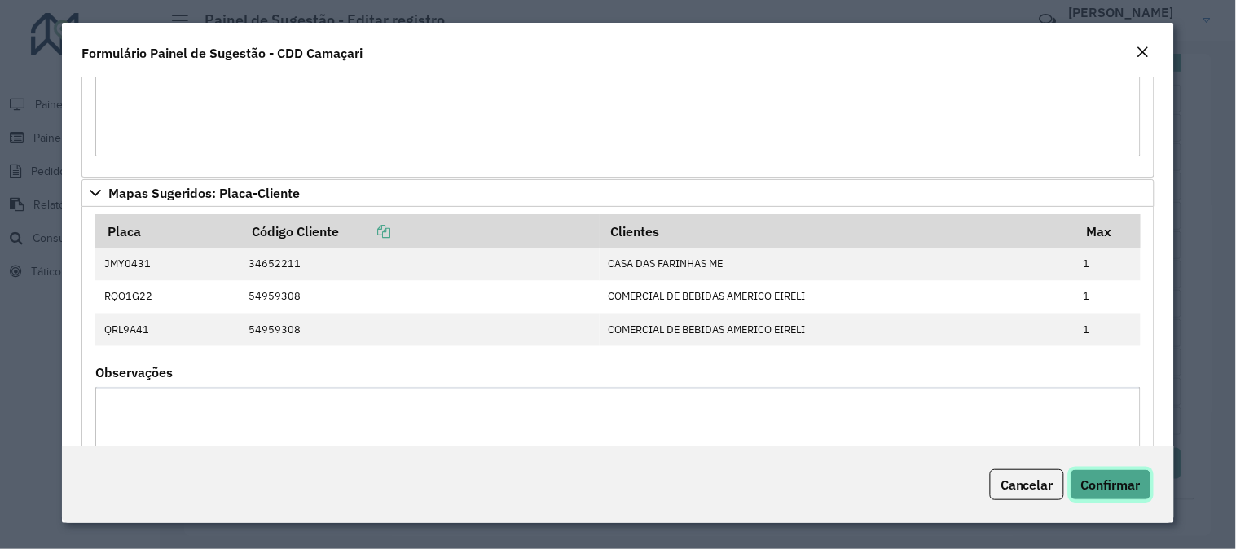
click at [1152, 491] on button "Confirmar" at bounding box center [1111, 484] width 81 height 31
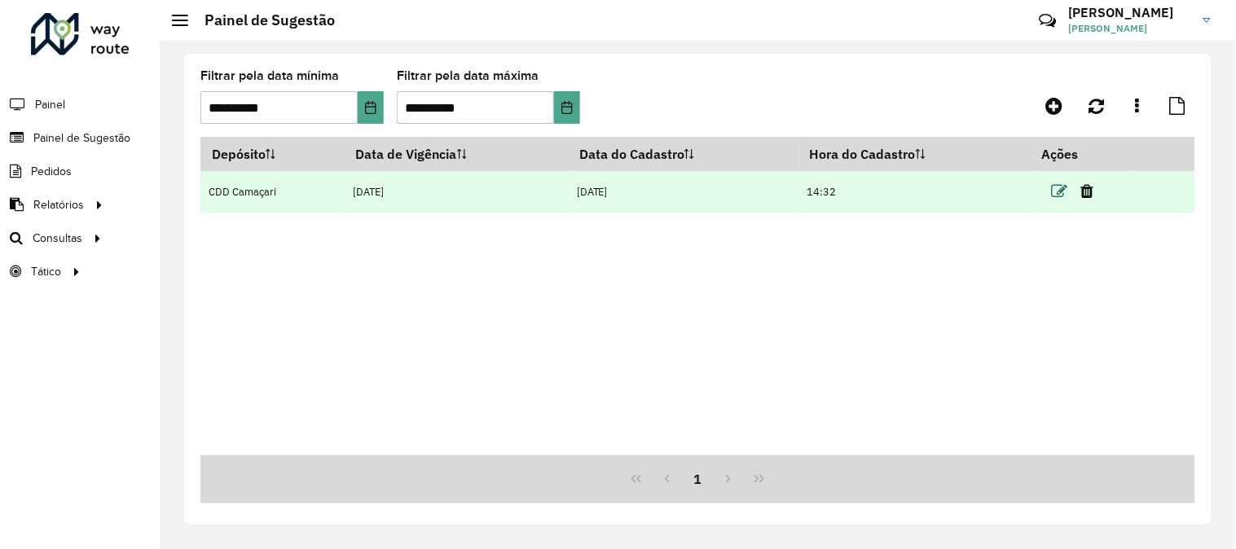
click at [1064, 199] on icon at bounding box center [1060, 191] width 16 height 16
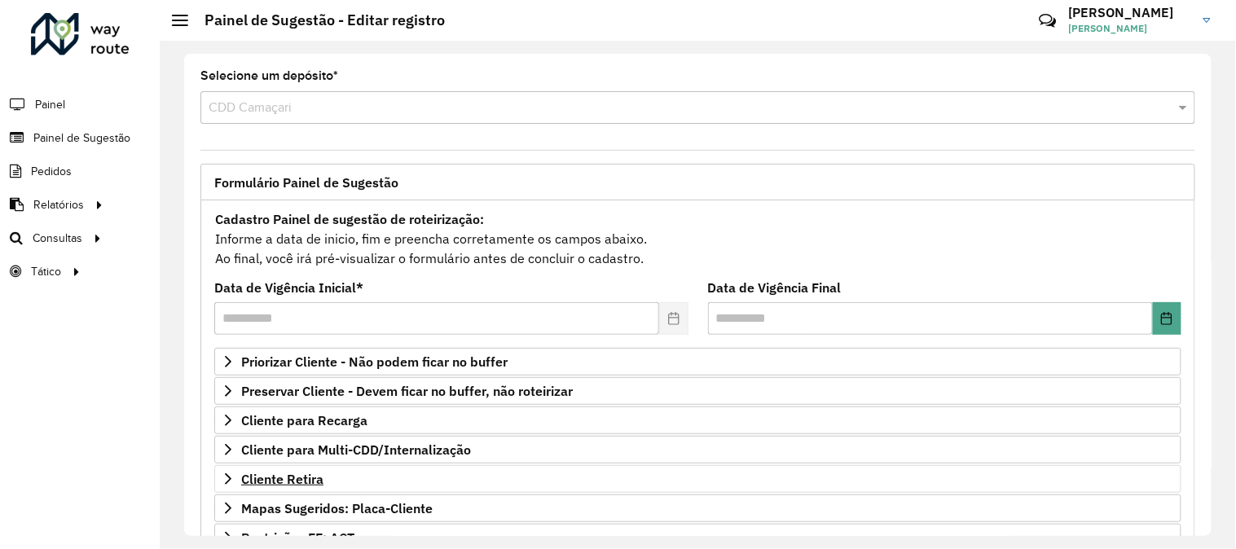
scroll to position [90, 0]
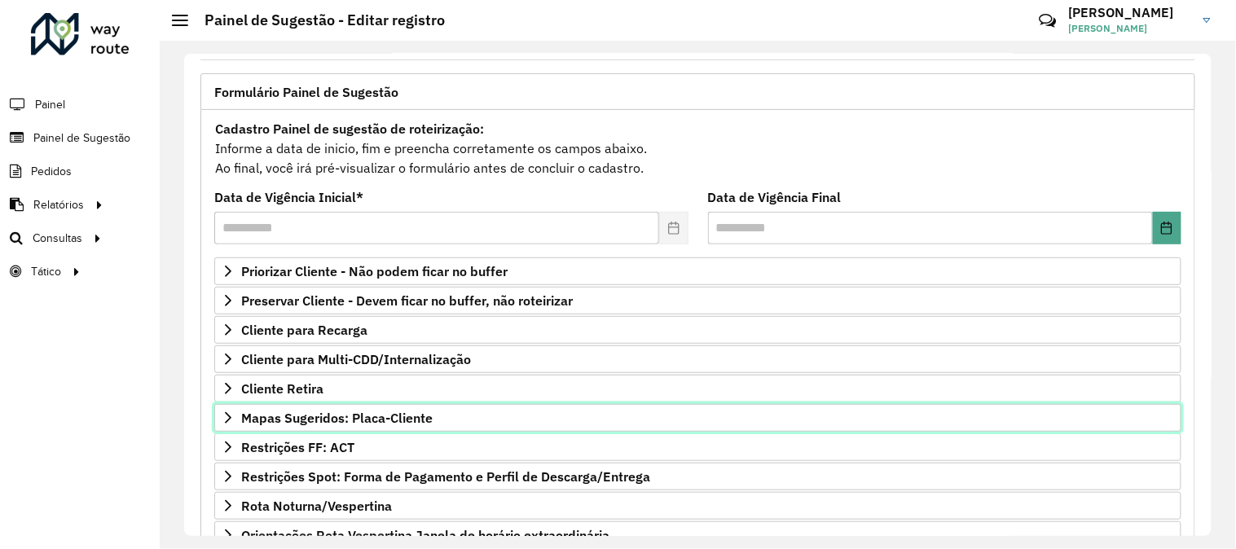
drag, startPoint x: 390, startPoint y: 420, endPoint x: 416, endPoint y: 434, distance: 30.3
click at [390, 421] on span "Mapas Sugeridos: Placa-Cliente" at bounding box center [337, 418] width 192 height 13
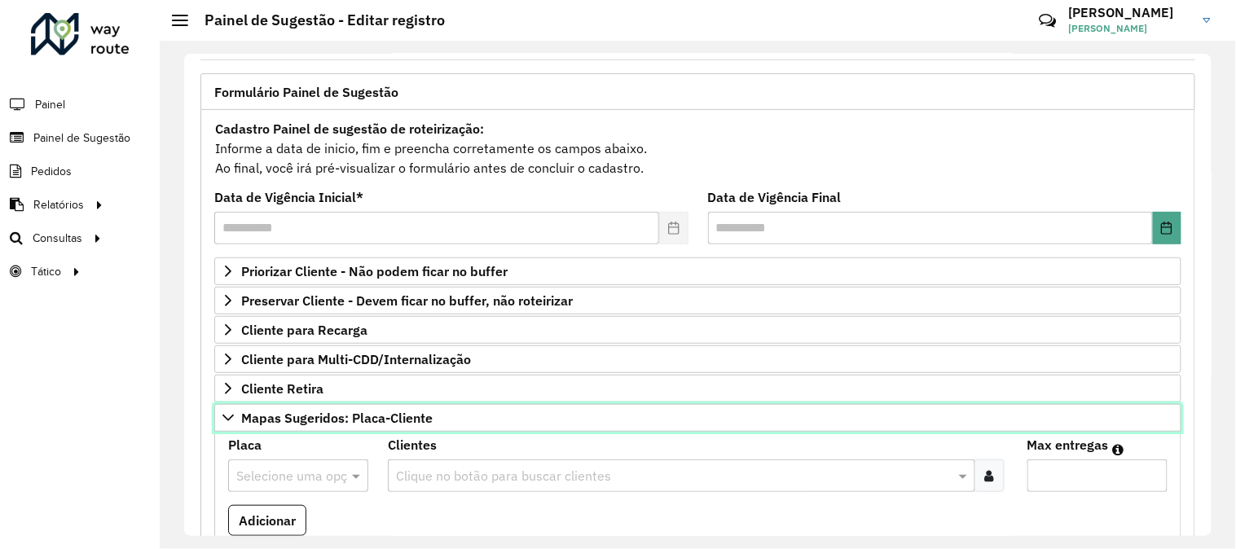
scroll to position [362, 0]
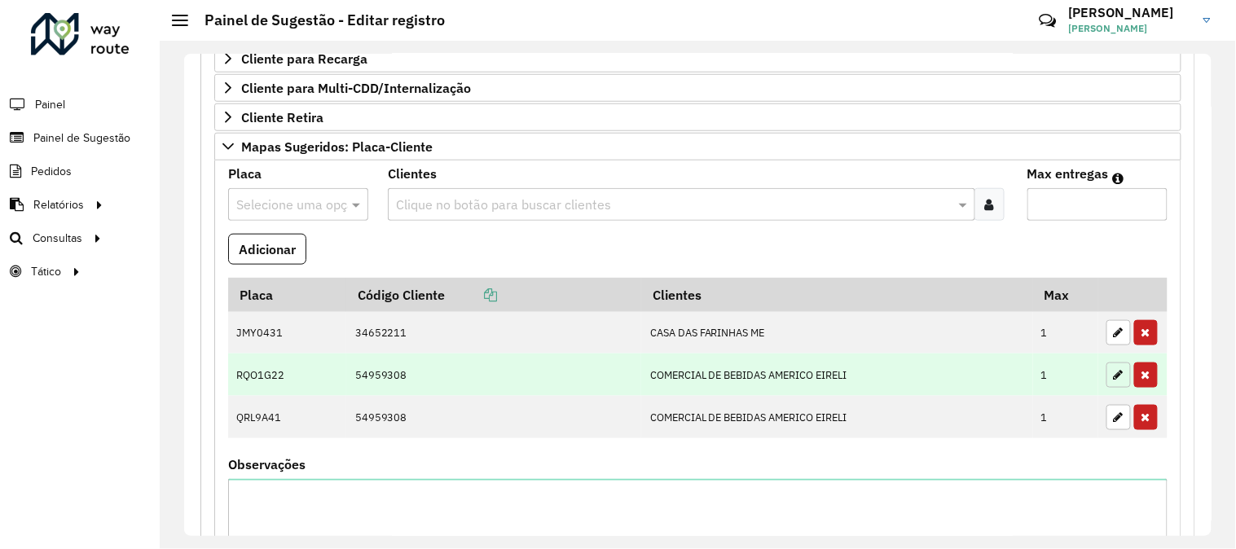
click at [1117, 380] on icon "button" at bounding box center [1119, 374] width 10 height 11
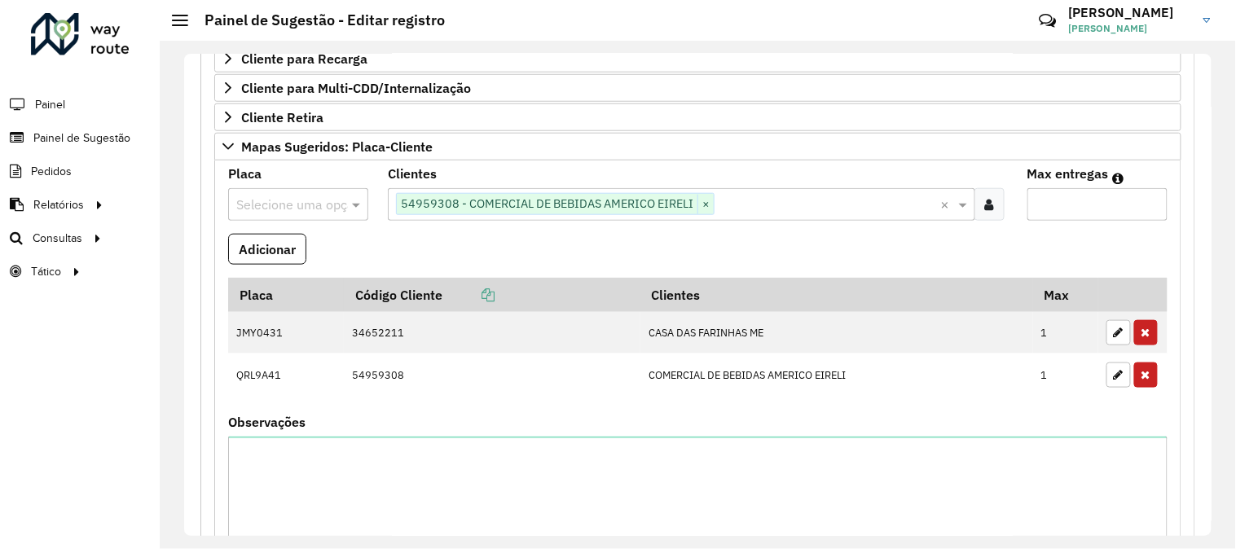
paste input "*****"
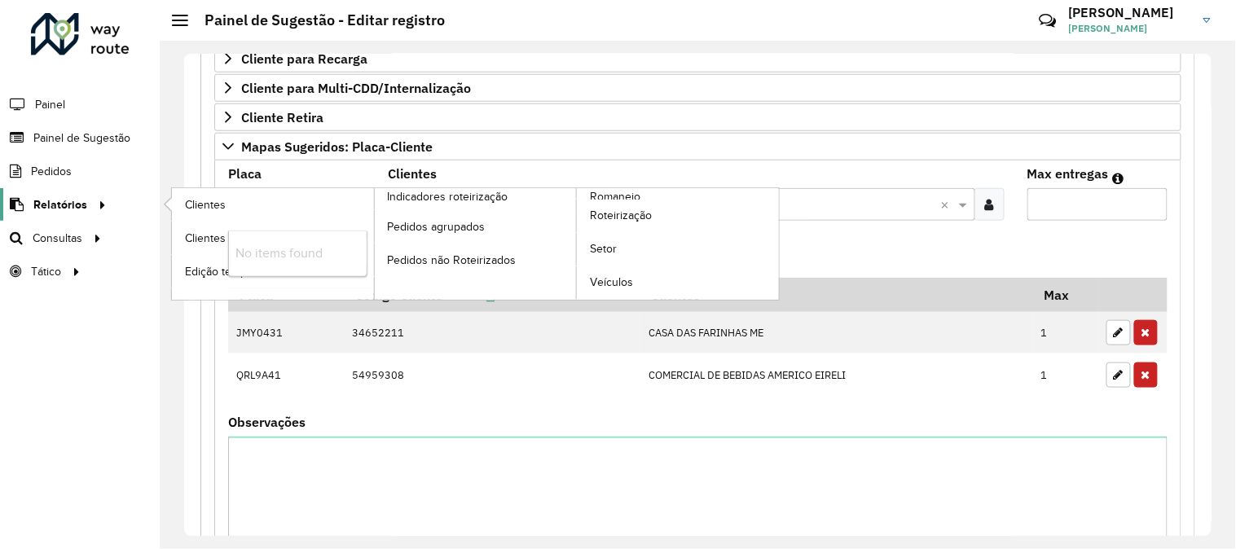
type input "*"
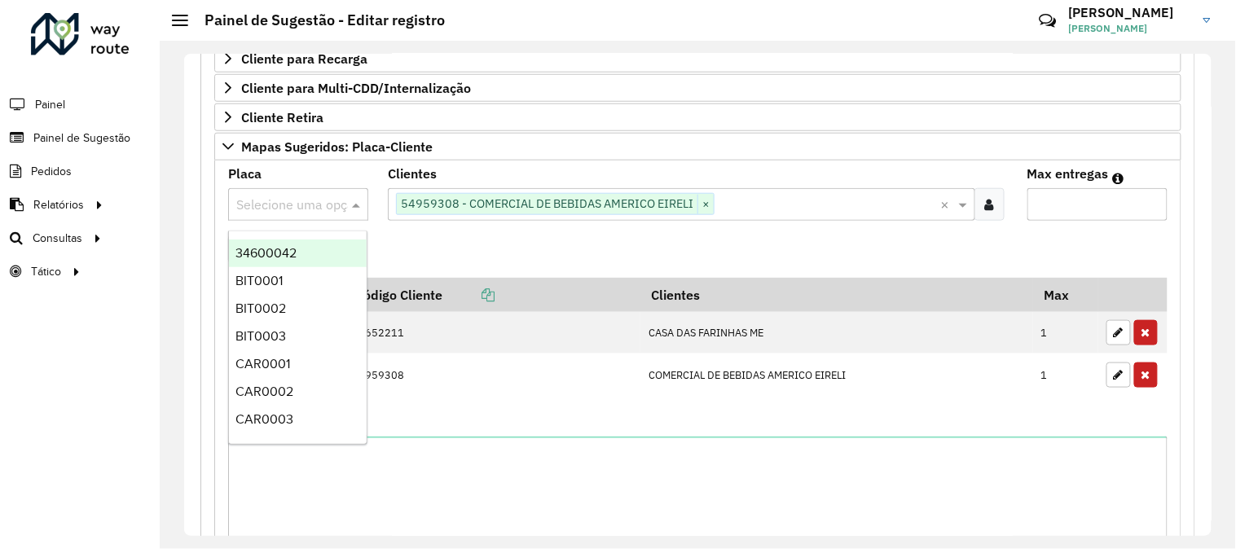
paste input "*******"
type input "*******"
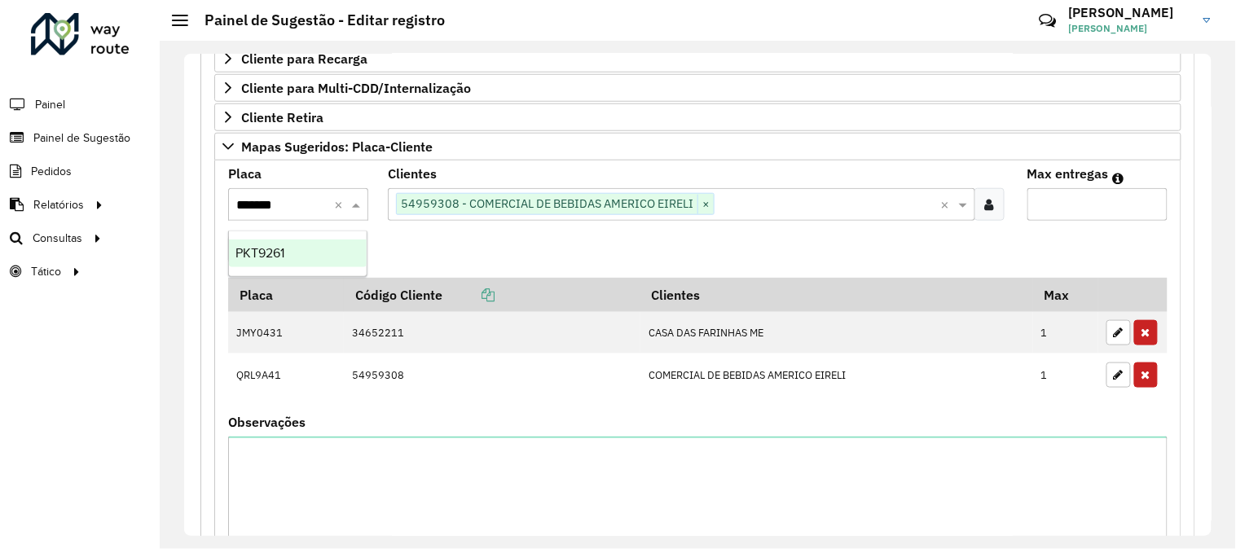
click at [315, 247] on div "PKT9261" at bounding box center [298, 254] width 138 height 28
click at [269, 253] on button "Adicionar" at bounding box center [267, 249] width 78 height 31
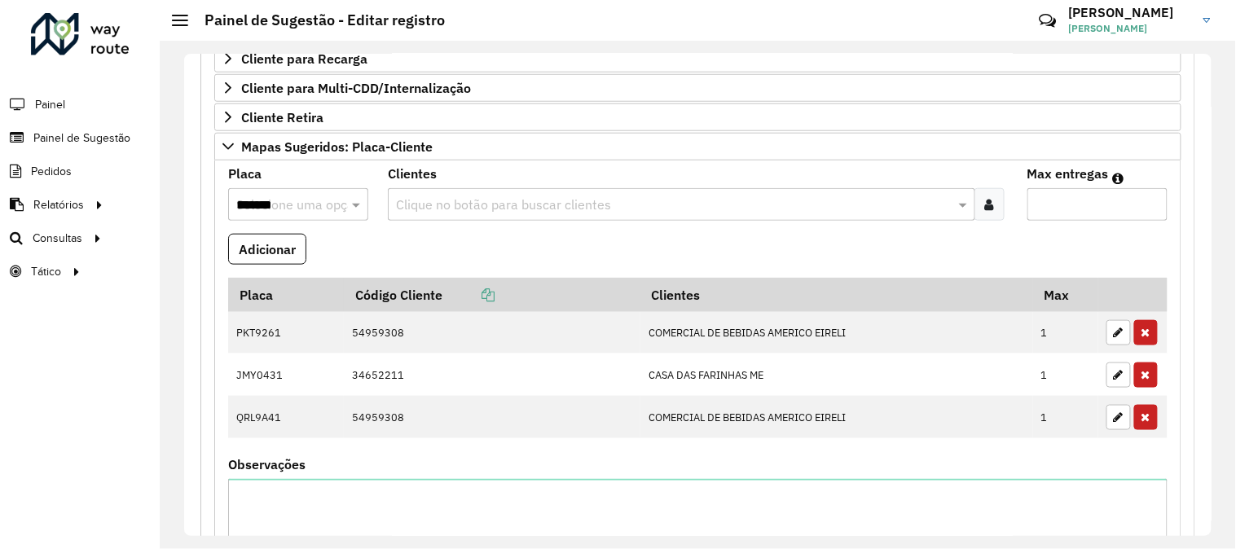
scroll to position [744, 0]
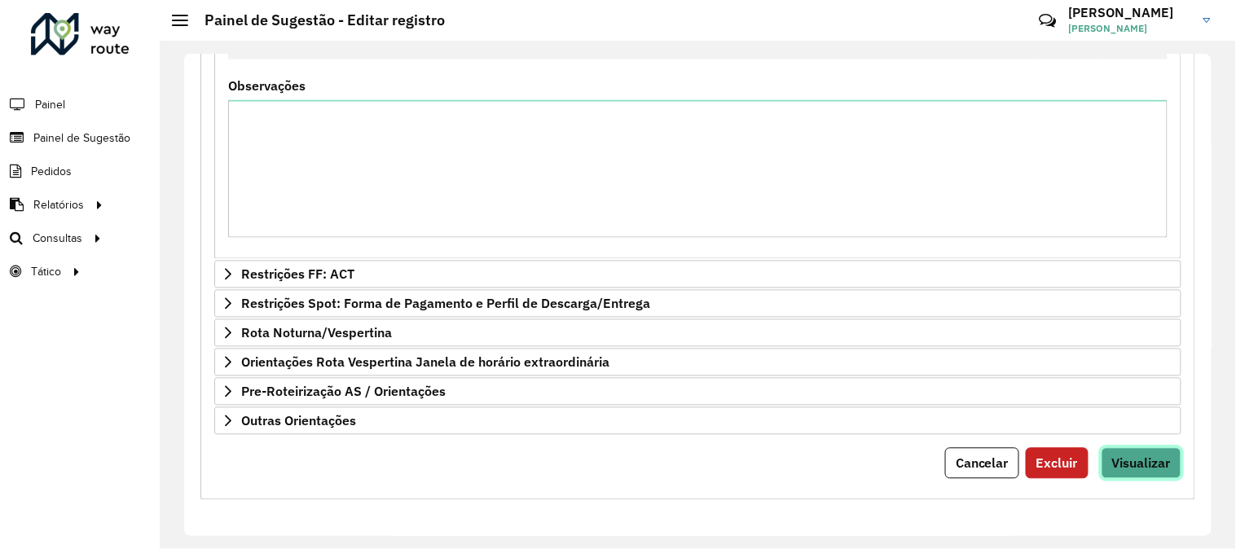
click at [1143, 456] on span "Visualizar" at bounding box center [1141, 464] width 59 height 16
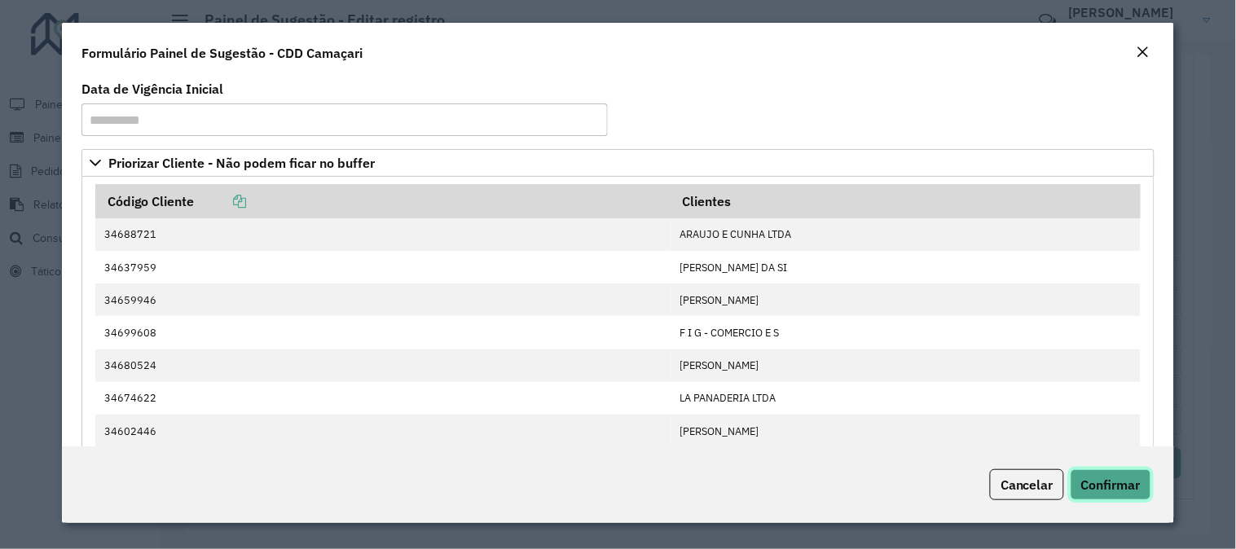
click at [1137, 481] on span "Confirmar" at bounding box center [1110, 485] width 59 height 16
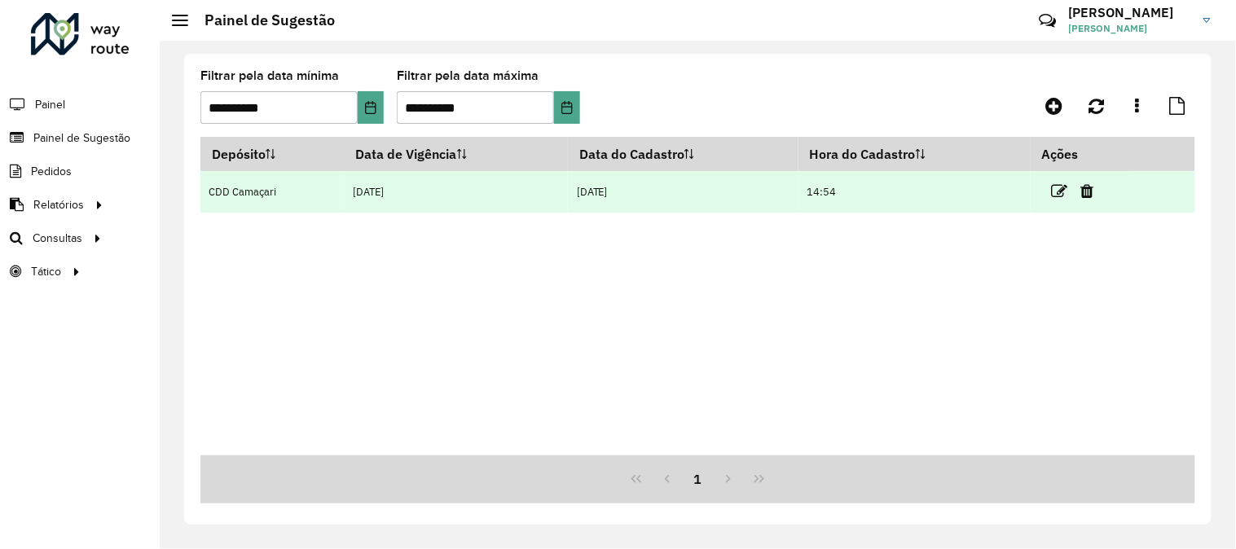
click at [1056, 177] on td at bounding box center [1080, 191] width 98 height 41
click at [1059, 192] on icon at bounding box center [1060, 191] width 16 height 16
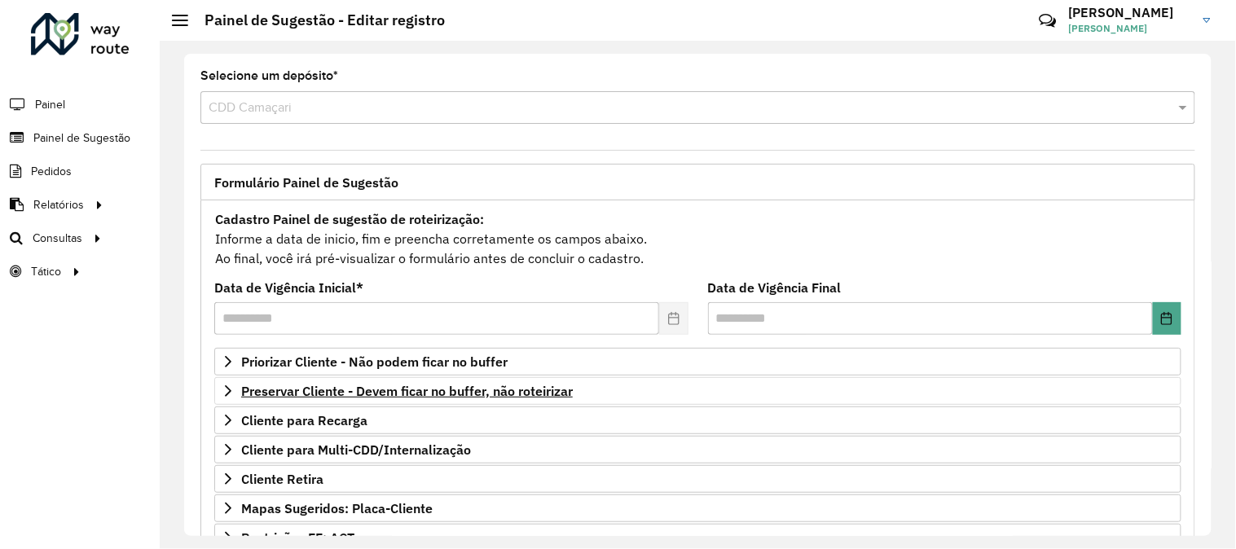
scroll to position [265, 0]
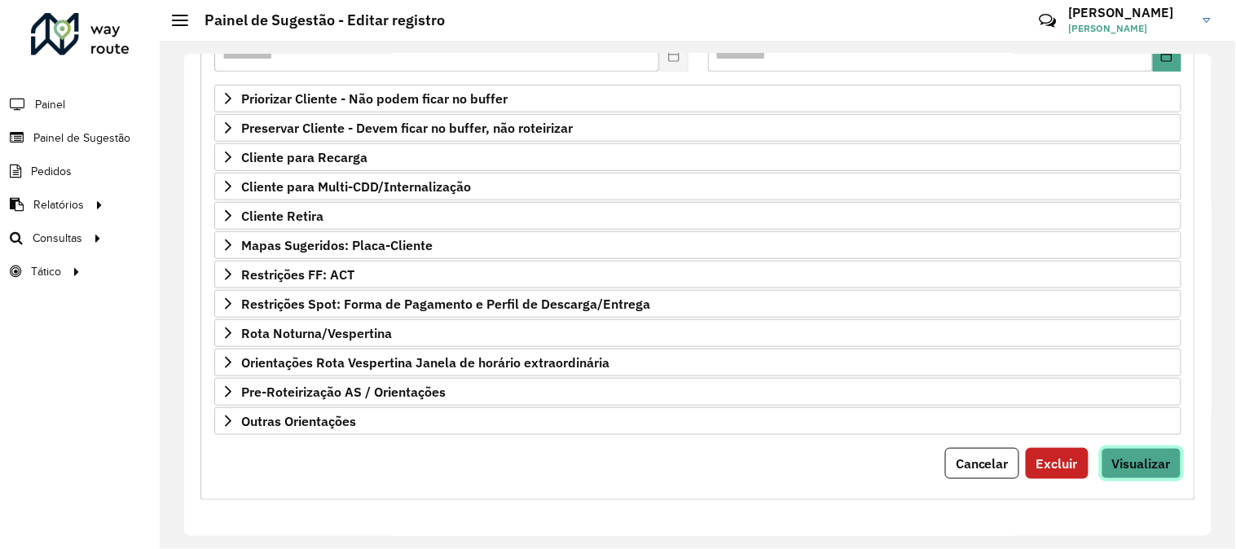
click at [1156, 456] on span "Visualizar" at bounding box center [1141, 464] width 59 height 16
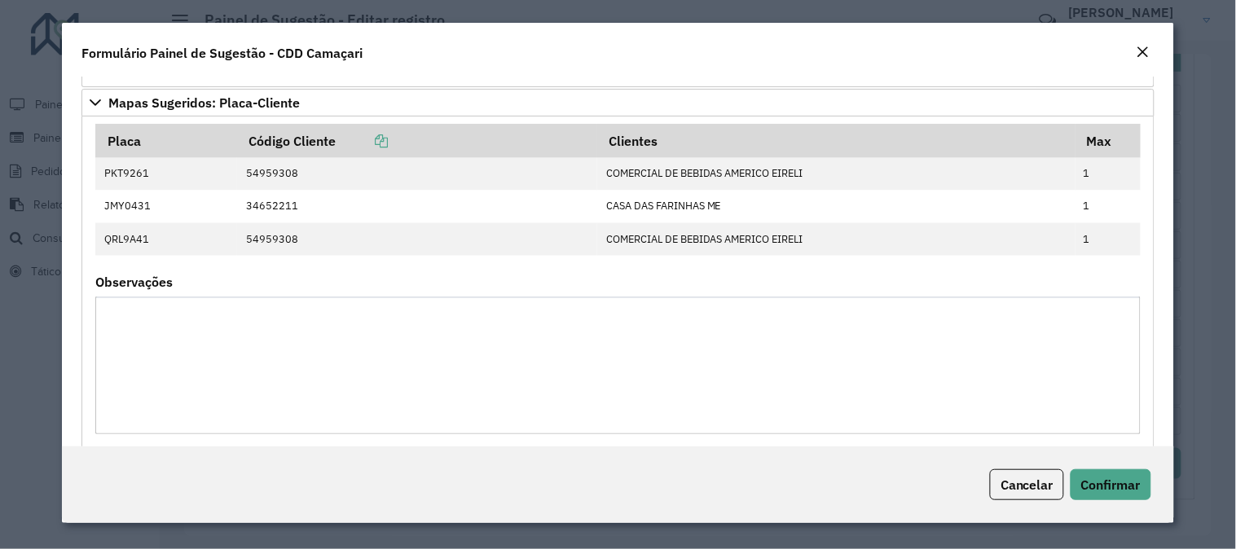
scroll to position [755, 0]
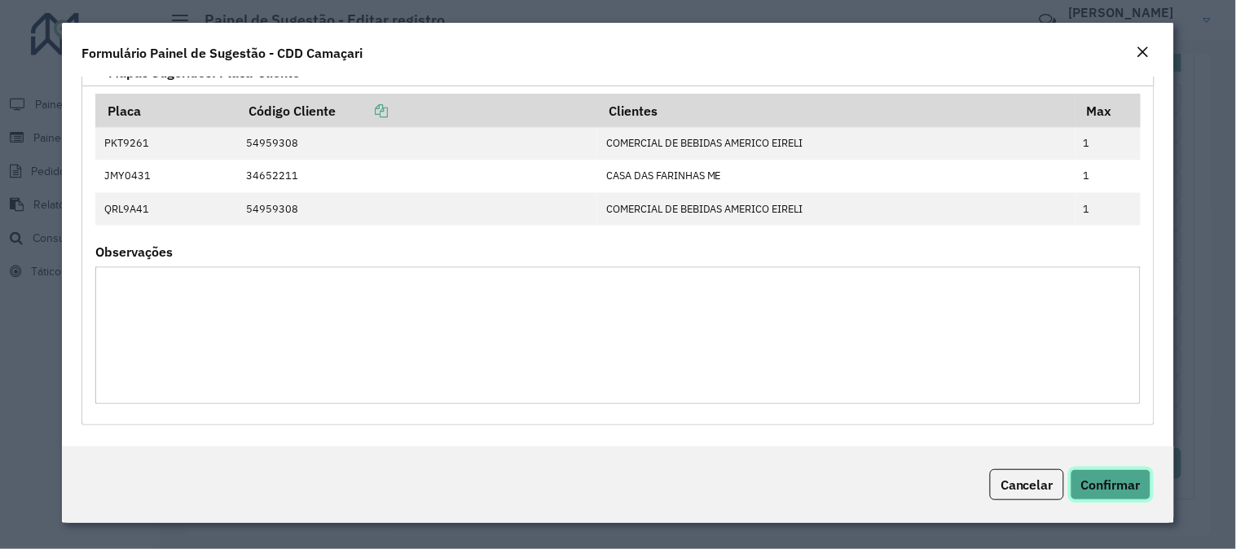
click at [1101, 479] on span "Confirmar" at bounding box center [1110, 485] width 59 height 16
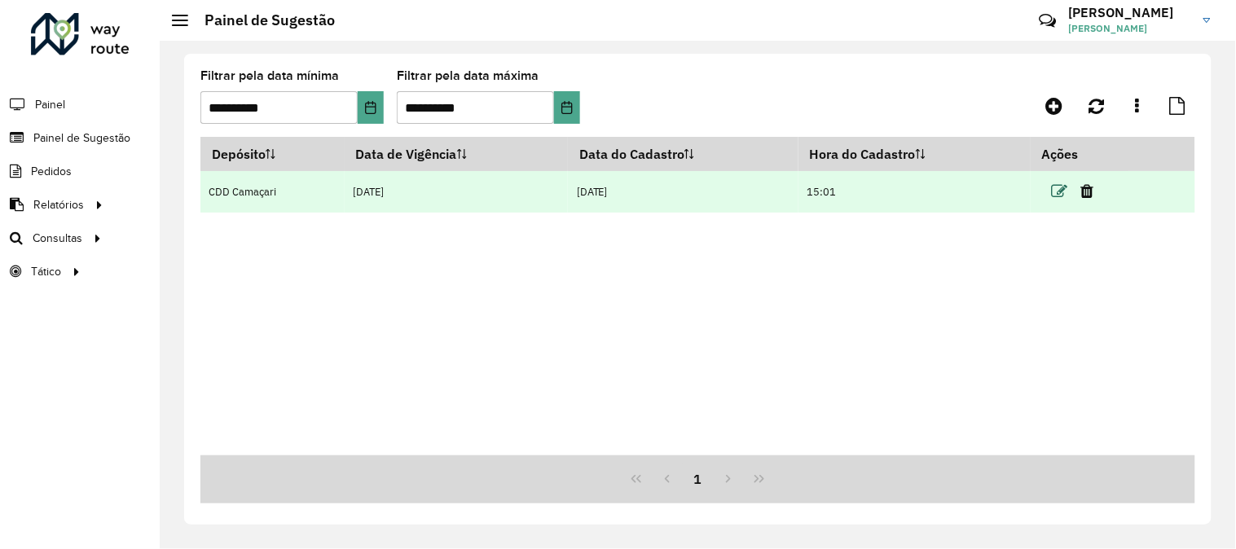
click at [1068, 193] on icon at bounding box center [1060, 191] width 16 height 16
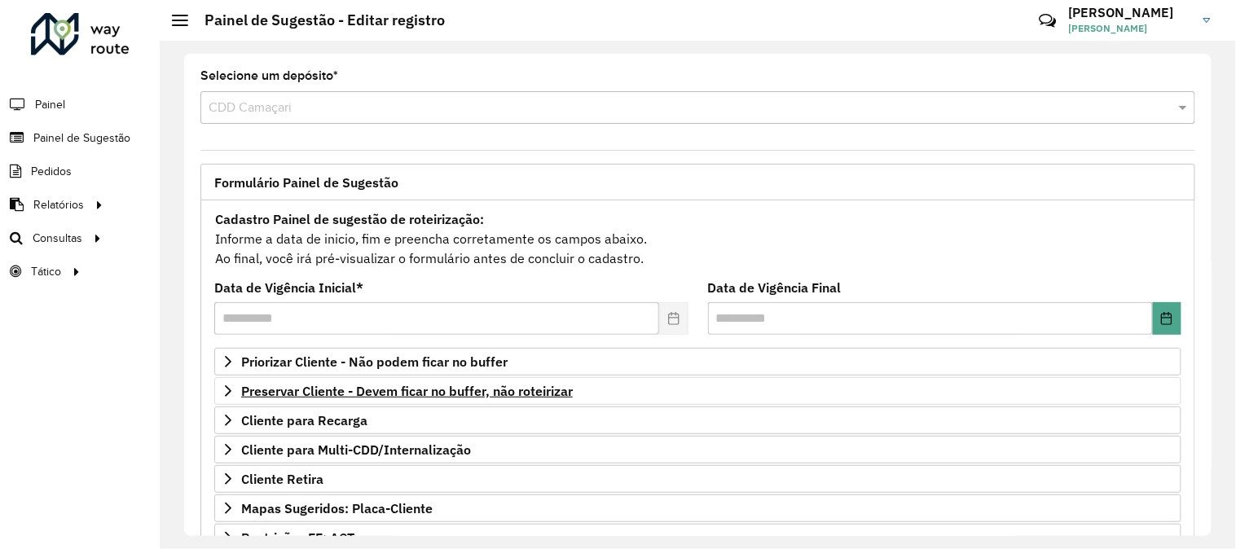
scroll to position [265, 0]
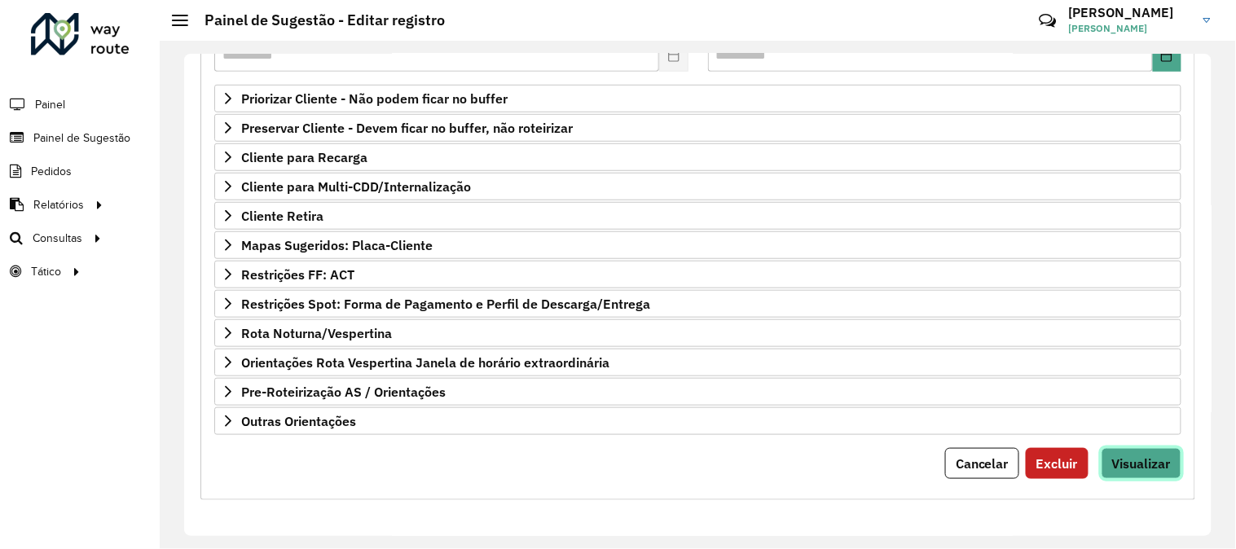
click at [1143, 456] on span "Visualizar" at bounding box center [1141, 464] width 59 height 16
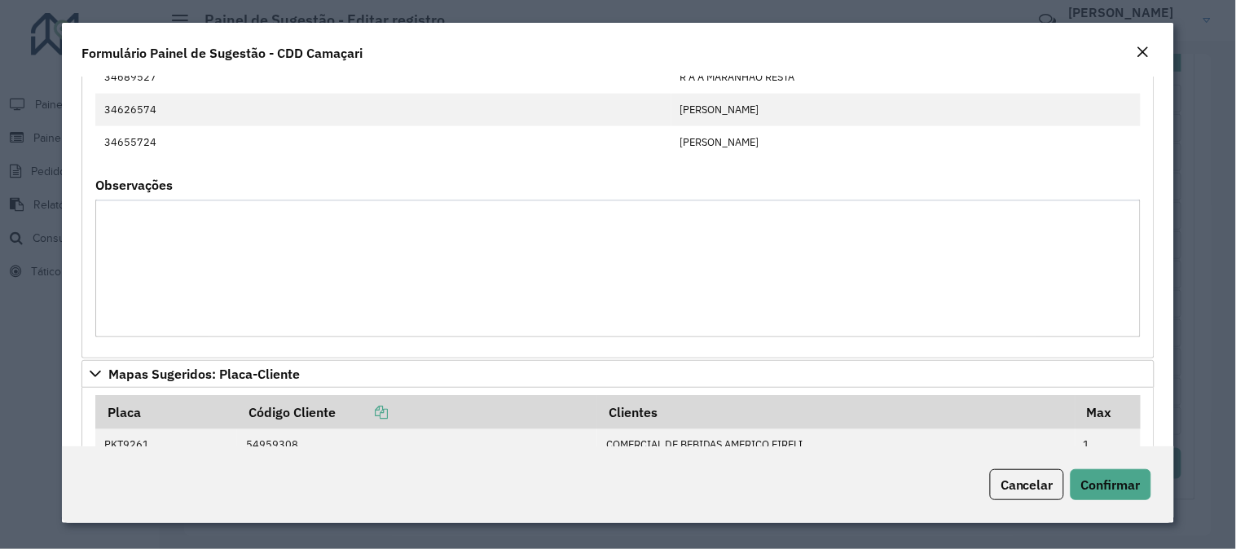
scroll to position [724, 0]
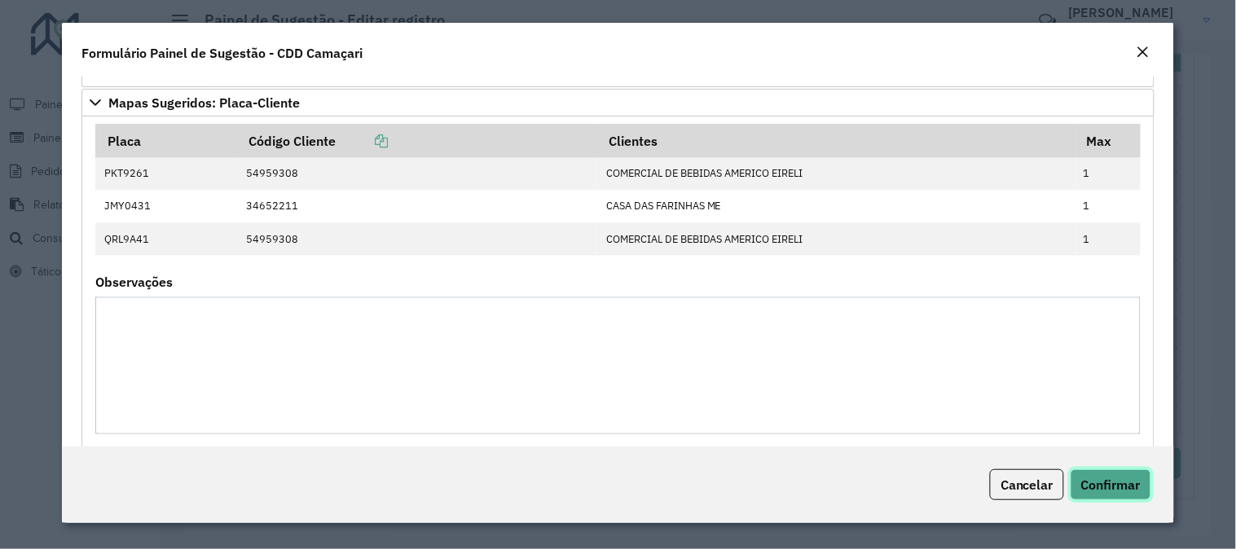
click at [1096, 479] on span "Confirmar" at bounding box center [1110, 485] width 59 height 16
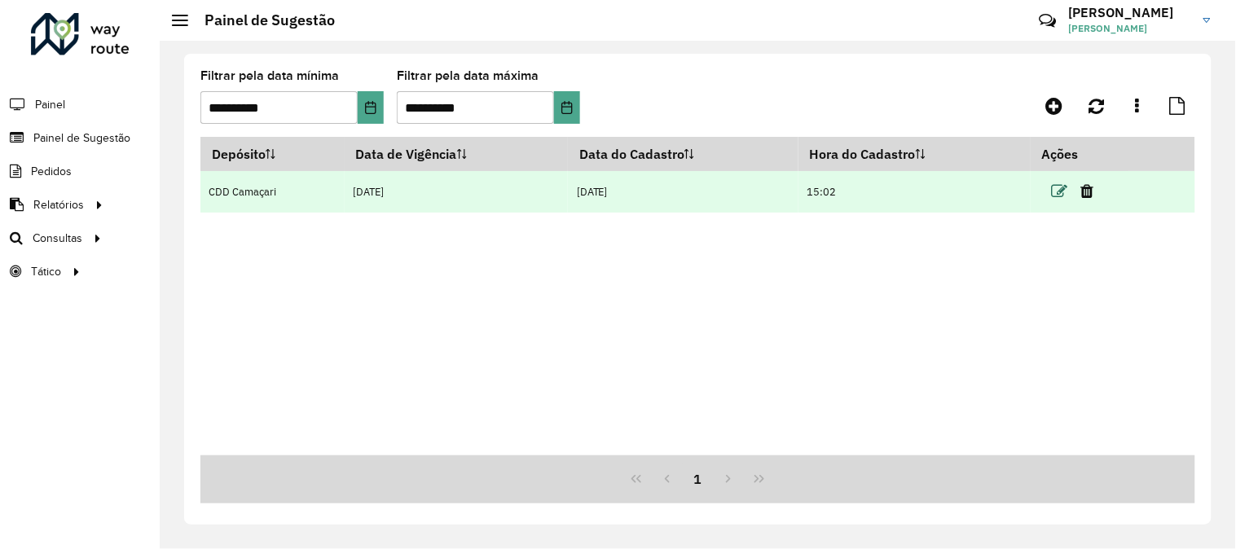
click at [1057, 196] on icon at bounding box center [1060, 191] width 16 height 16
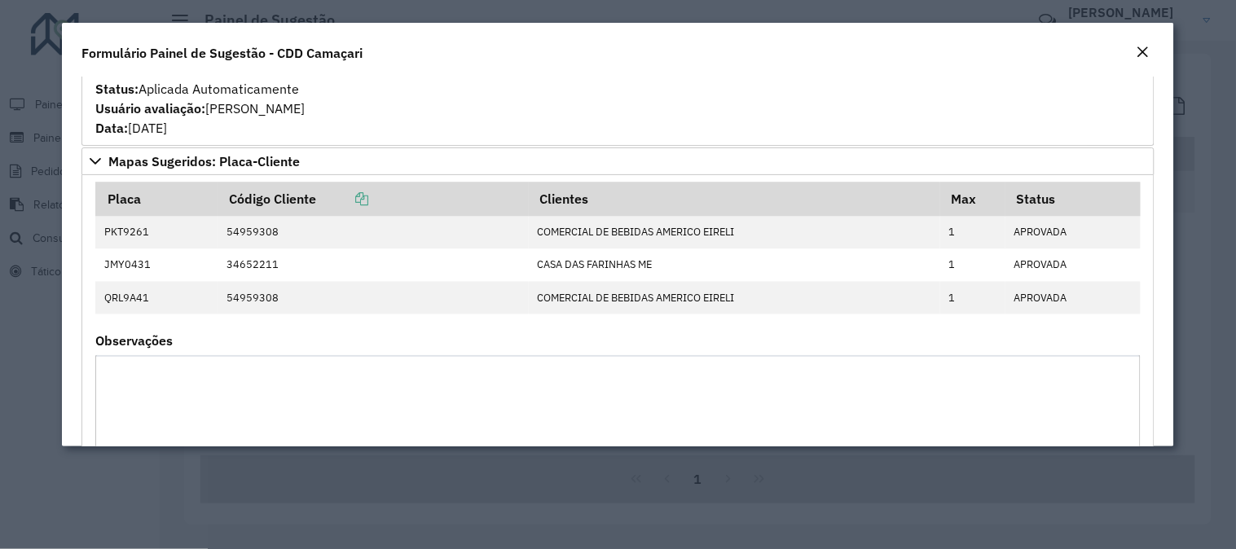
scroll to position [873, 0]
